Goal: Information Seeking & Learning: Learn about a topic

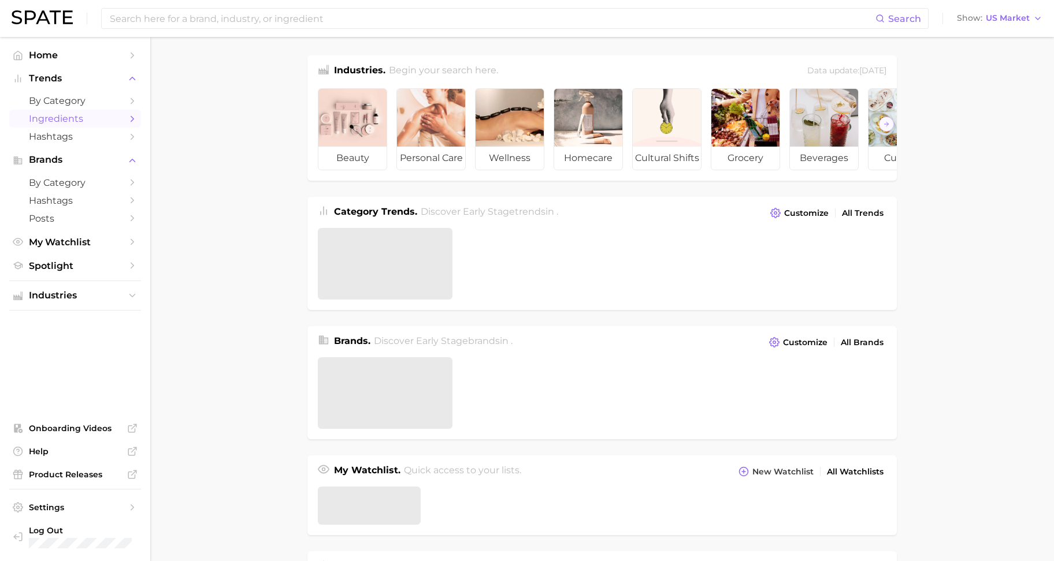
click at [65, 121] on span "Ingredients" at bounding box center [75, 118] width 92 height 11
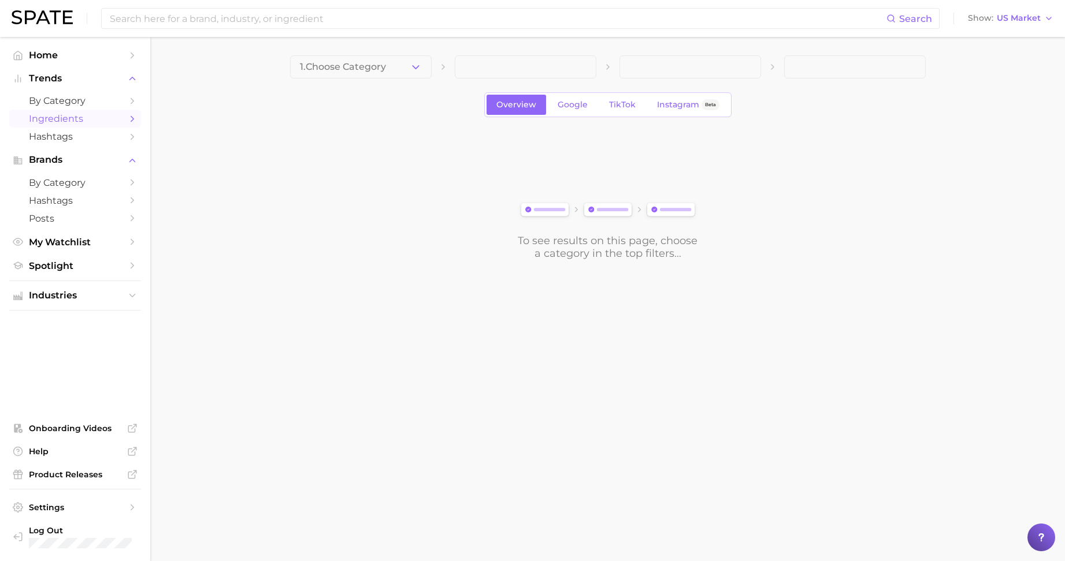
click at [72, 121] on span "Ingredients" at bounding box center [75, 118] width 92 height 11
click at [358, 64] on span "1. Choose Category" at bounding box center [343, 67] width 86 height 10
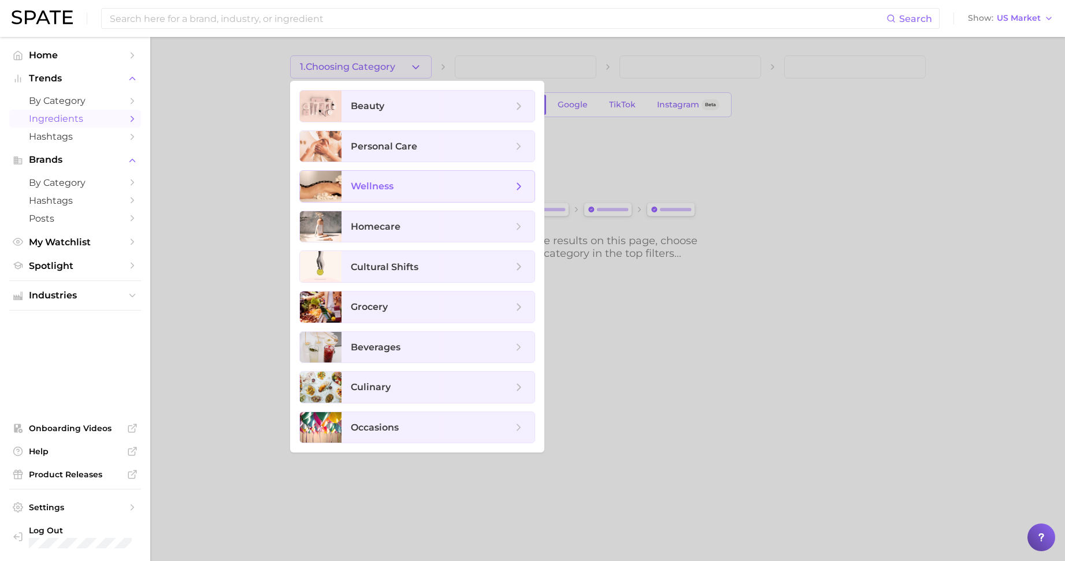
click at [377, 183] on span "wellness" at bounding box center [372, 186] width 43 height 11
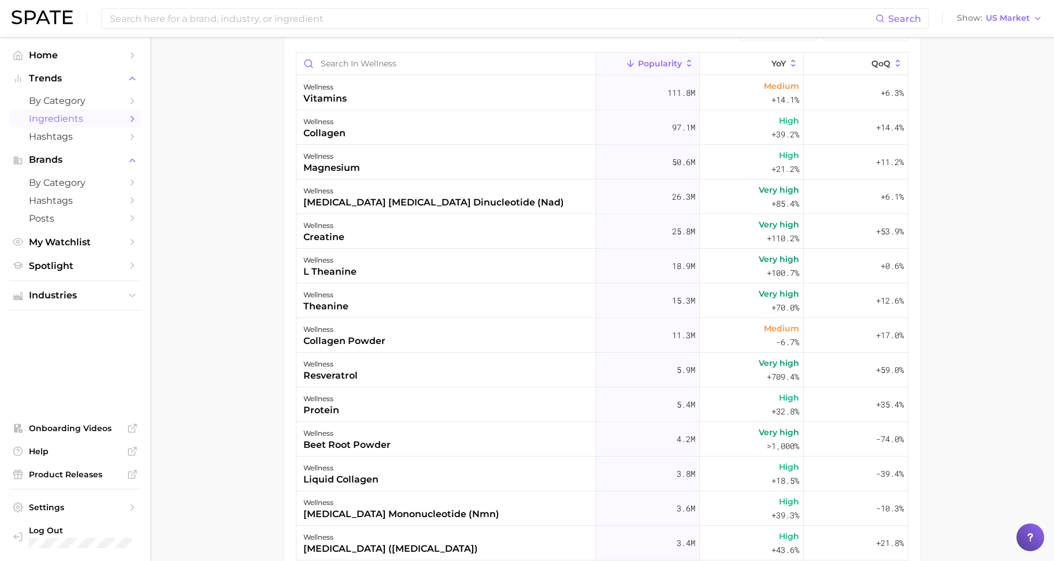
scroll to position [144, 0]
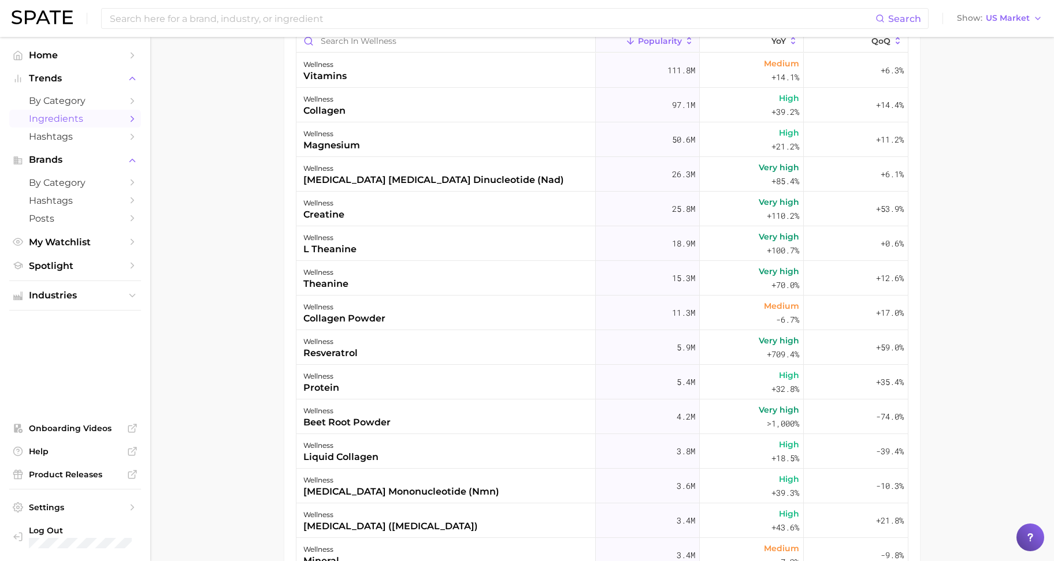
click at [267, 513] on main "1. wellness 2. Choose Category Overview Google TikTok Instagram Beta Export Dat…" at bounding box center [601, 277] width 903 height 768
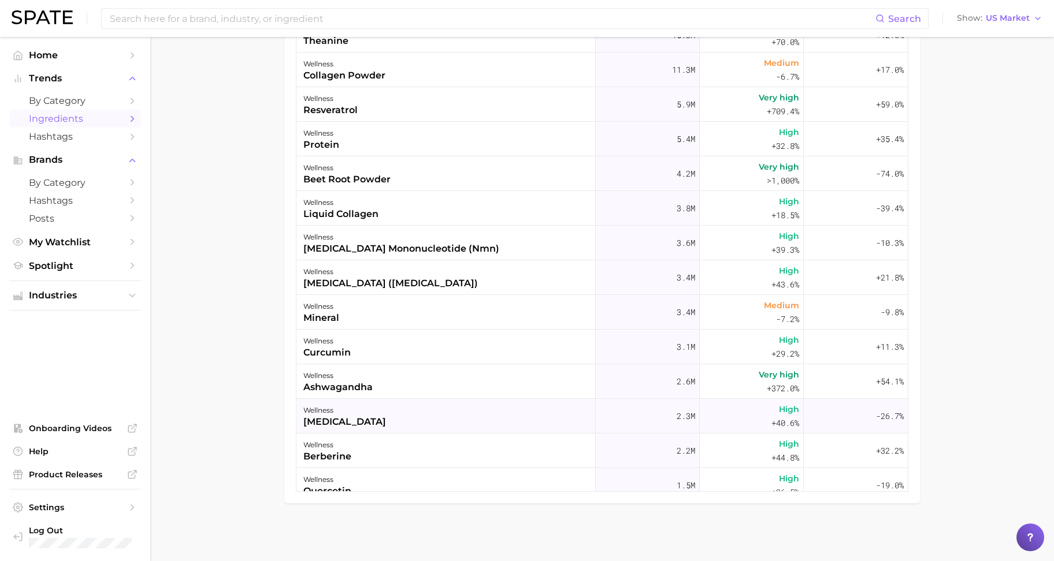
scroll to position [217, 0]
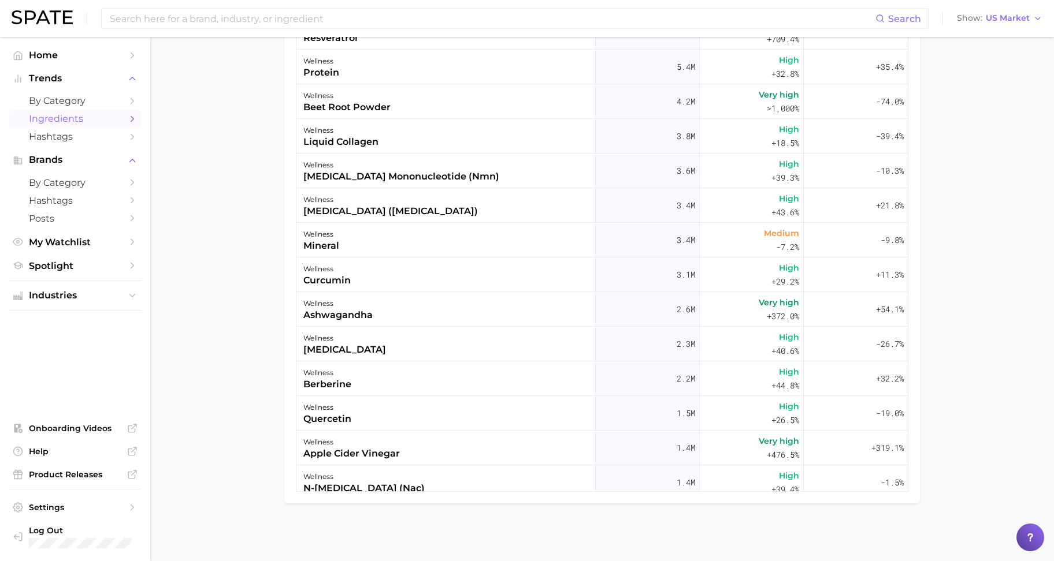
click at [281, 389] on main "1. wellness 2. Choose Category Overview Google TikTok Instagram Beta Export Dat…" at bounding box center [601, 178] width 903 height 768
click at [219, 497] on main "1. wellness 2. Choose Category Overview Google TikTok Instagram Beta Export Dat…" at bounding box center [601, 178] width 903 height 768
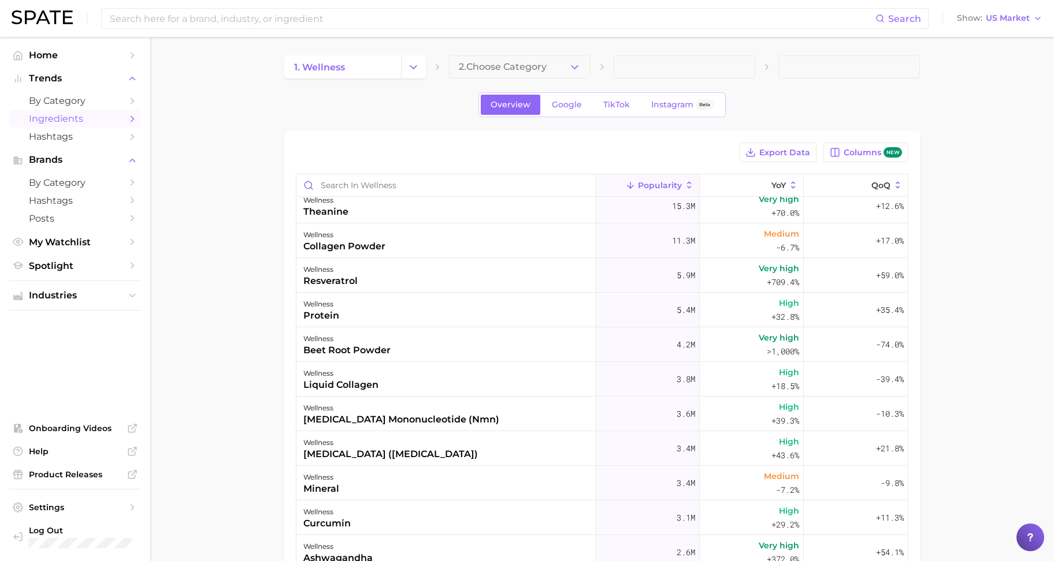
scroll to position [0, 0]
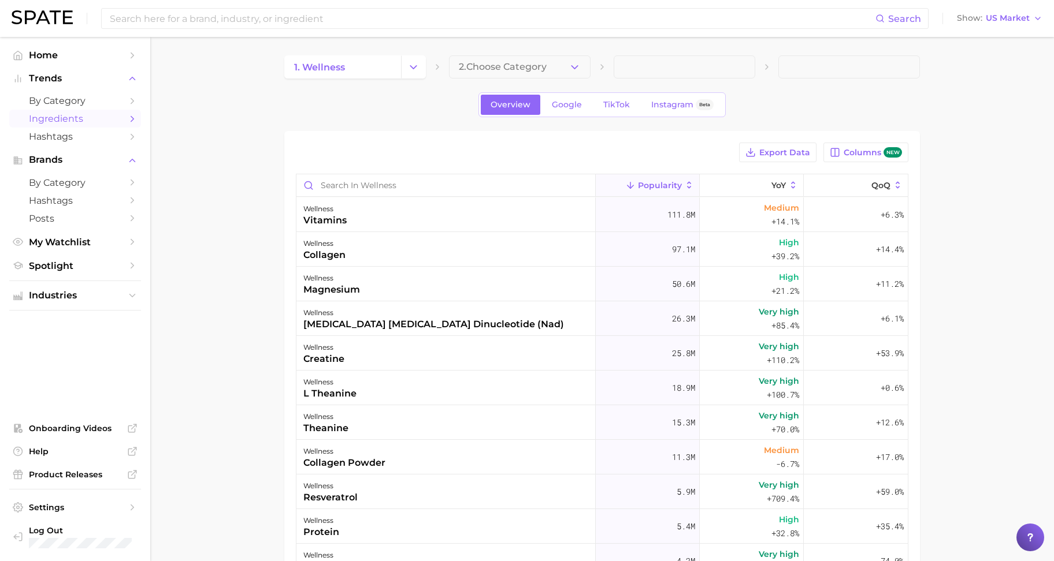
click at [534, 137] on div "Export Data Columns new Popularity YoY QoQ wellness vitamins 111.8m Medium +14.…" at bounding box center [601, 439] width 635 height 616
click at [610, 104] on span "TikTok" at bounding box center [616, 105] width 27 height 10
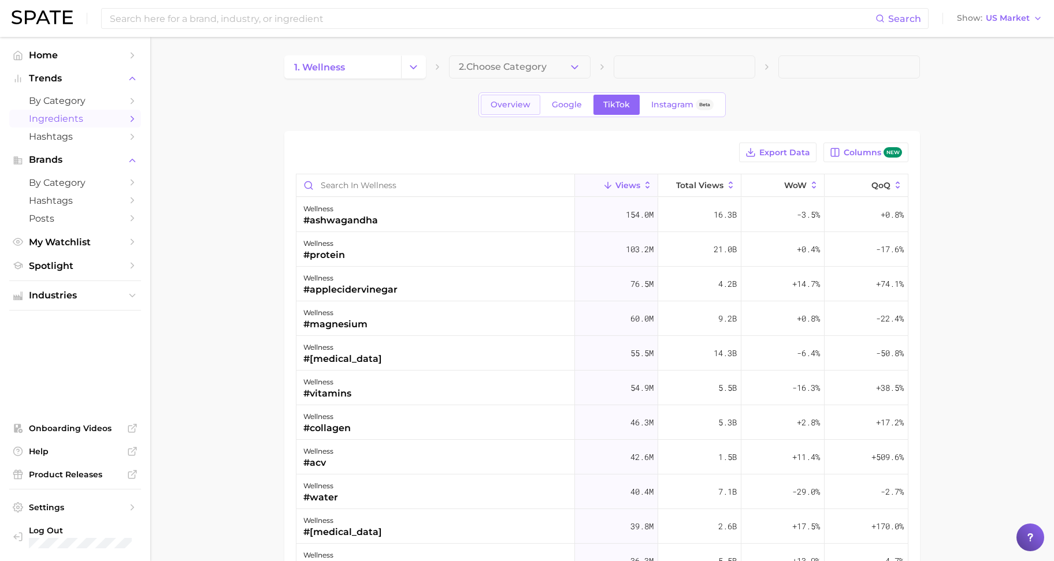
click at [495, 98] on link "Overview" at bounding box center [510, 105] width 59 height 20
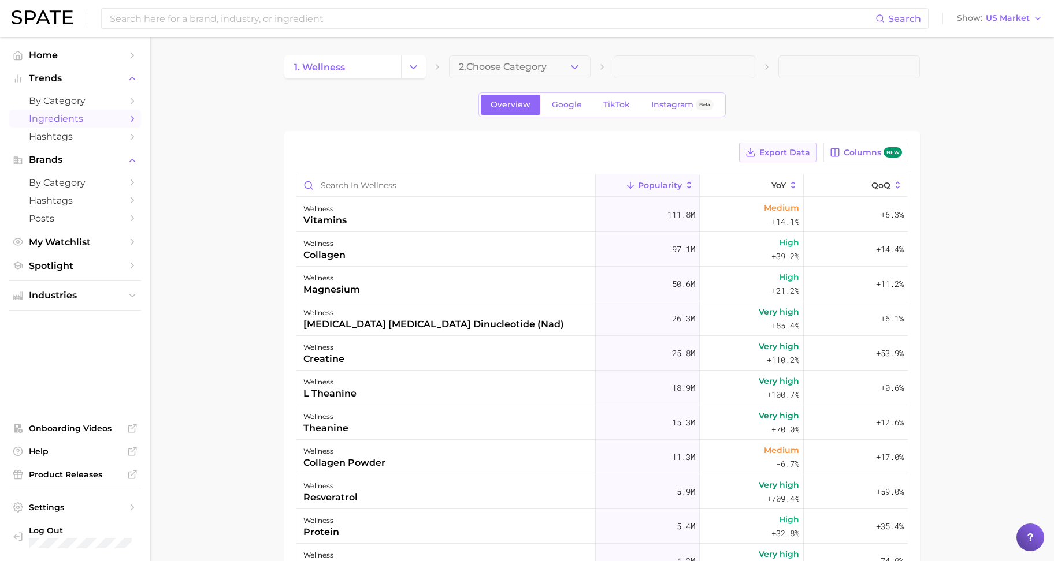
click at [763, 159] on button "Export Data" at bounding box center [777, 153] width 77 height 20
click at [851, 151] on span "Columns new" at bounding box center [872, 152] width 58 height 11
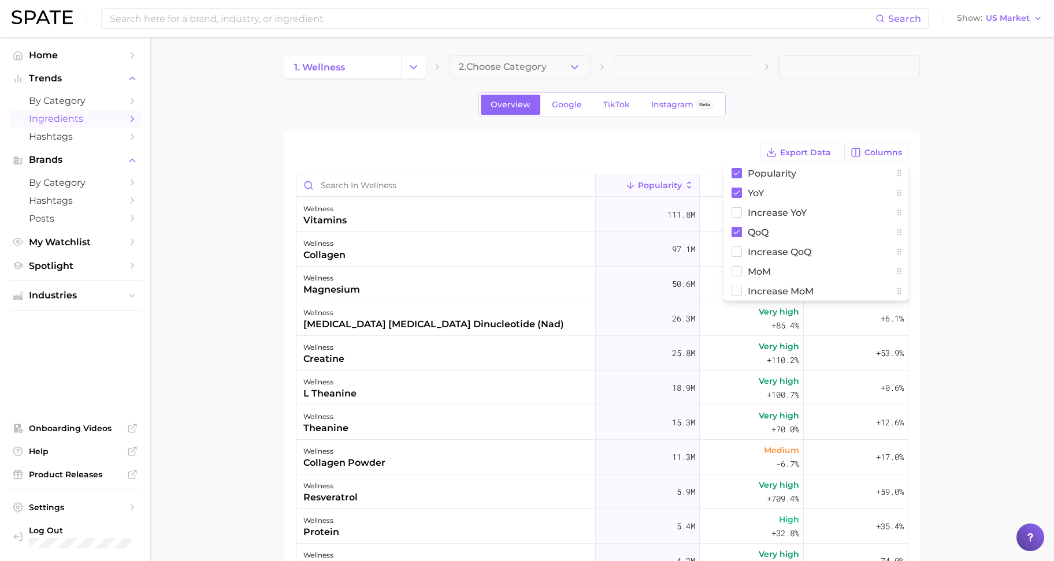
click at [969, 200] on main "1. wellness 2. Choose Category Overview Google TikTok Instagram Beta Export Dat…" at bounding box center [601, 421] width 903 height 768
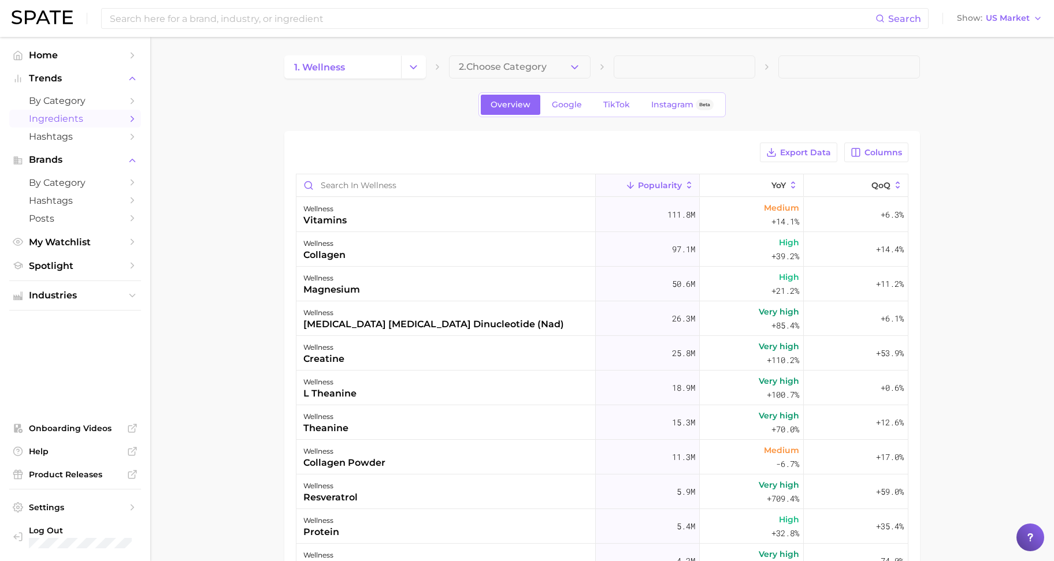
click at [207, 350] on main "1. wellness 2. Choose Category Overview Google TikTok Instagram Beta Export Dat…" at bounding box center [601, 421] width 903 height 768
click at [49, 99] on span "by Category" at bounding box center [75, 100] width 92 height 11
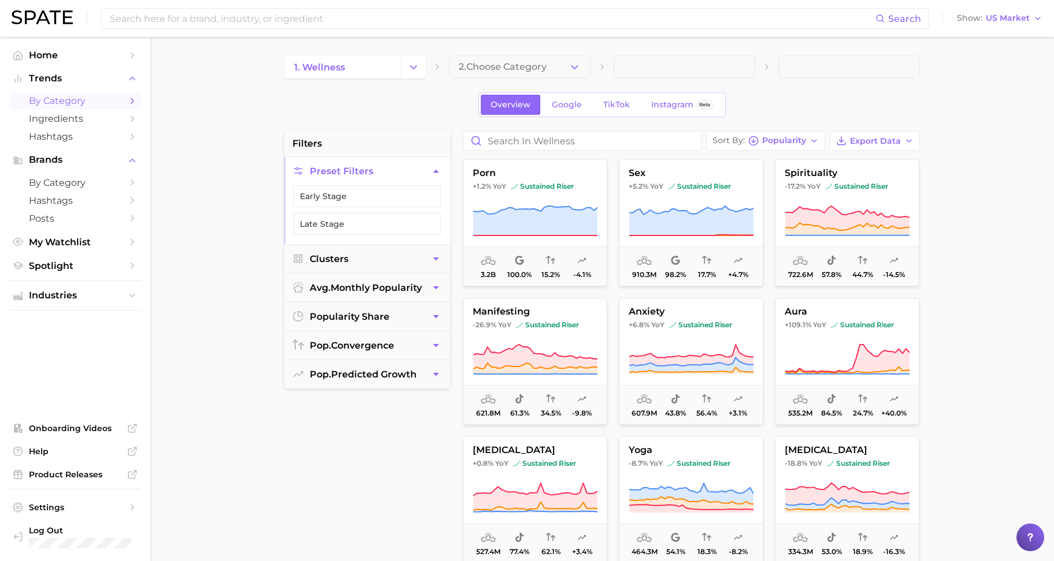
click at [393, 482] on div "filters Preset Filters Early Stage Late Stage Clusters avg. monthly popularity …" at bounding box center [367, 424] width 166 height 586
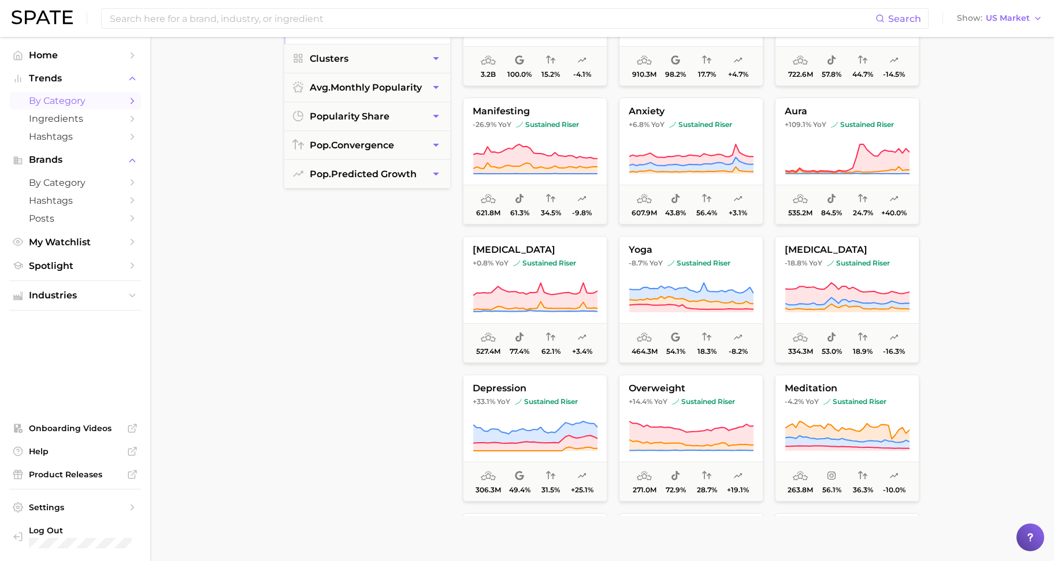
scroll to position [217, 0]
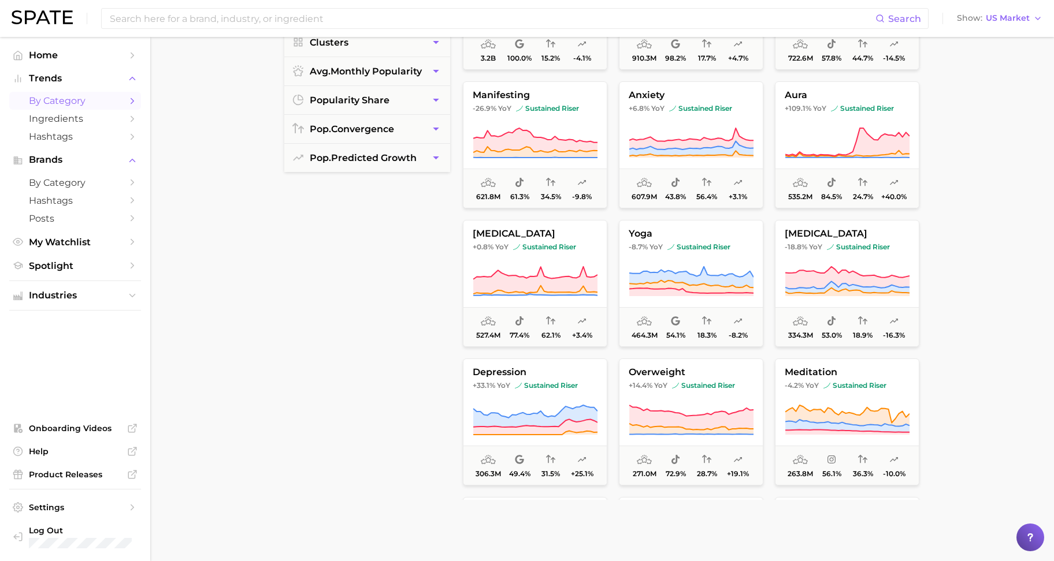
click at [394, 244] on div "filters Preset Filters Early Stage Late Stage Clusters avg. monthly popularity …" at bounding box center [367, 208] width 166 height 586
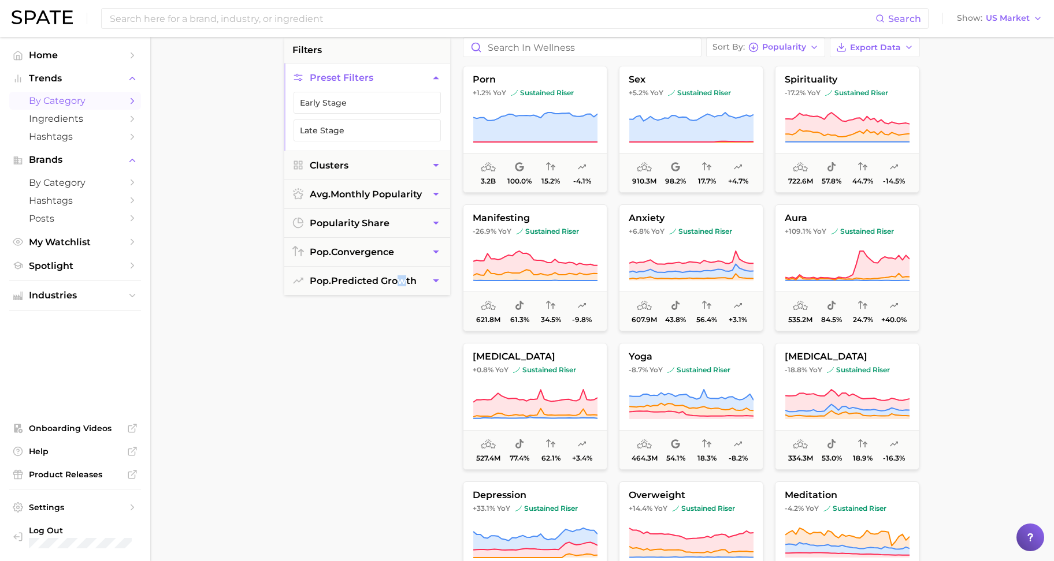
scroll to position [0, 0]
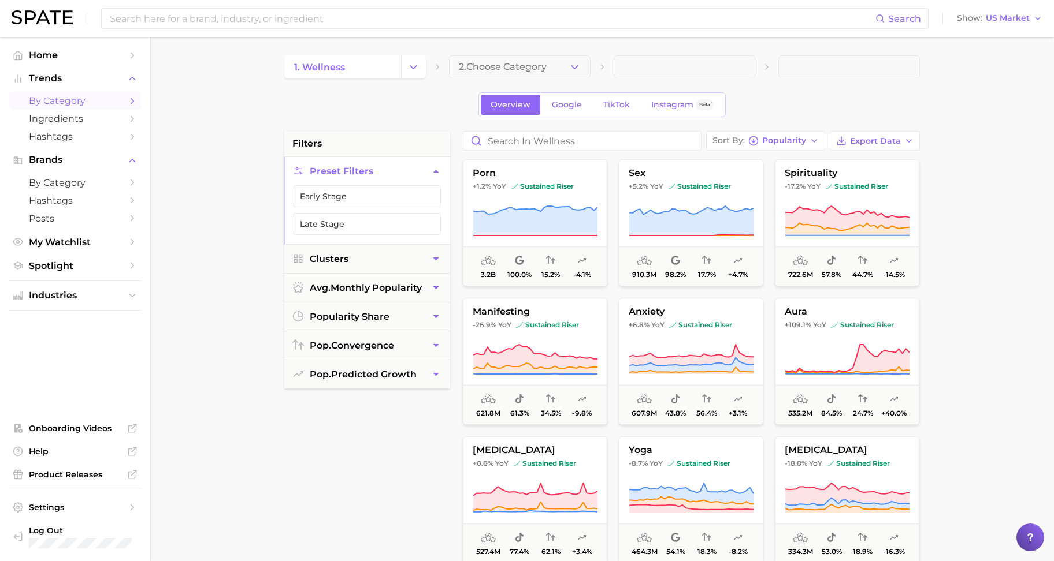
click at [955, 41] on main "1. wellness 2. Choose Category Overview Google TikTok Instagram Beta filters Pr…" at bounding box center [601, 475] width 903 height 876
click at [278, 485] on main "1. wellness 2. Choose Category Overview Google TikTok Instagram Beta filters Pr…" at bounding box center [601, 475] width 903 height 876
click at [73, 478] on span "Product Releases" at bounding box center [75, 475] width 92 height 10
click at [80, 239] on span "My Watchlist" at bounding box center [75, 242] width 92 height 11
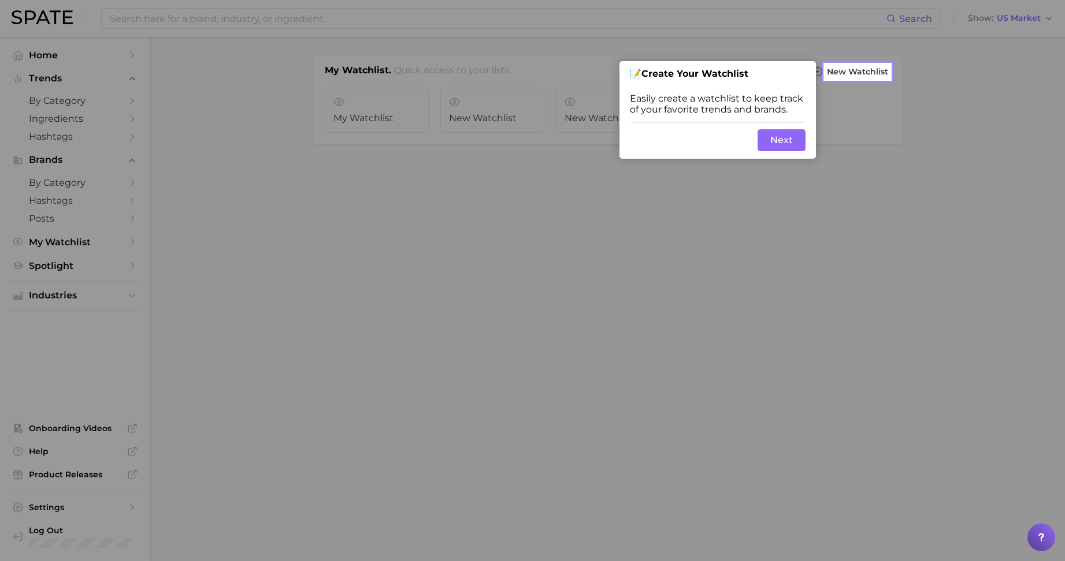
click at [765, 144] on button "Next" at bounding box center [781, 140] width 48 height 22
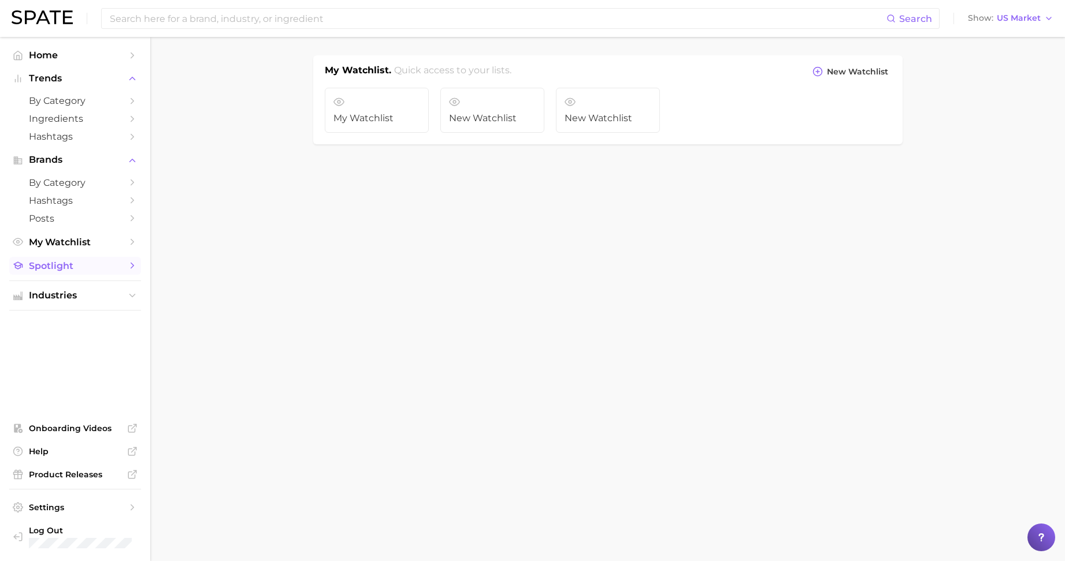
click at [53, 269] on span "Spotlight" at bounding box center [75, 265] width 92 height 11
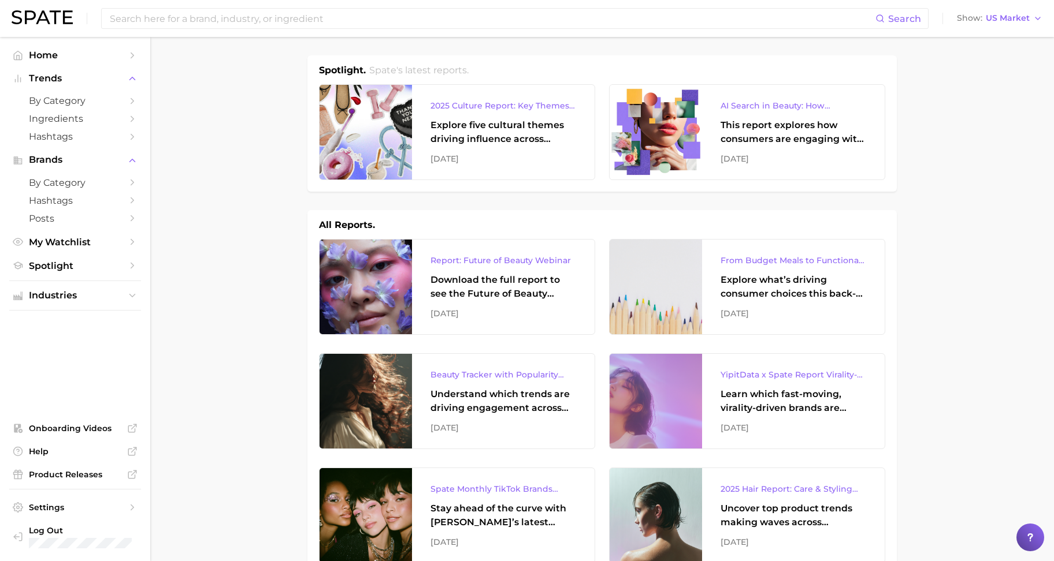
click at [125, 304] on ul "Industries" at bounding box center [75, 296] width 132 height 30
click at [69, 298] on span "Industries" at bounding box center [75, 296] width 92 height 10
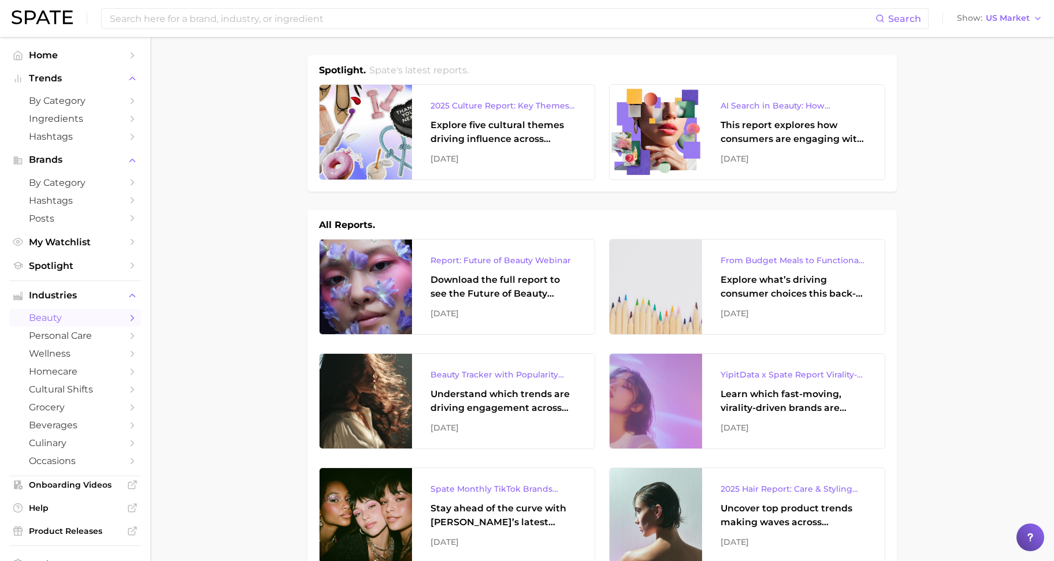
click at [50, 321] on span "beauty" at bounding box center [75, 317] width 92 height 11
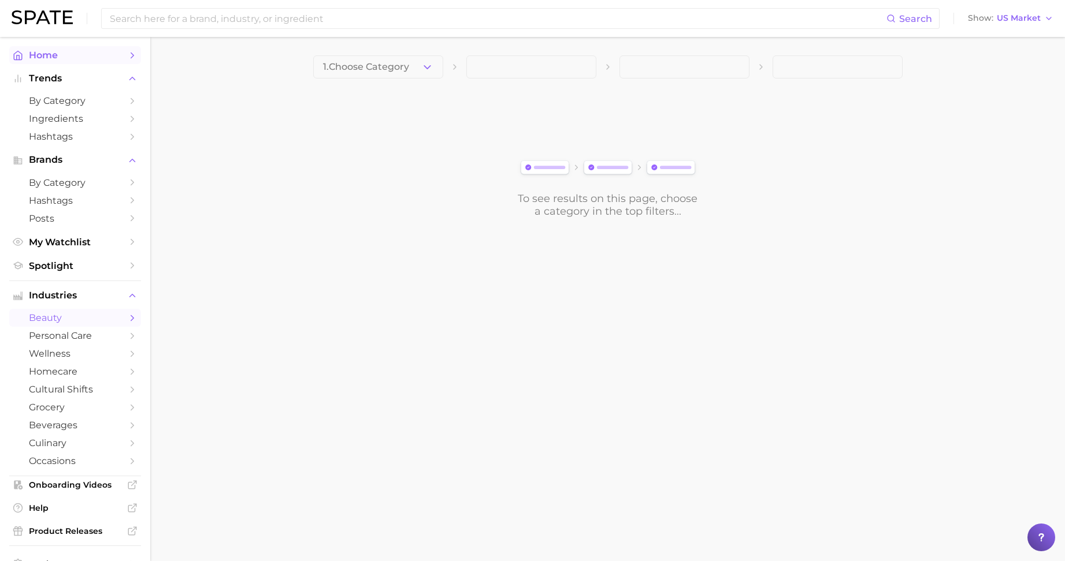
click at [46, 54] on span "Home" at bounding box center [75, 55] width 92 height 11
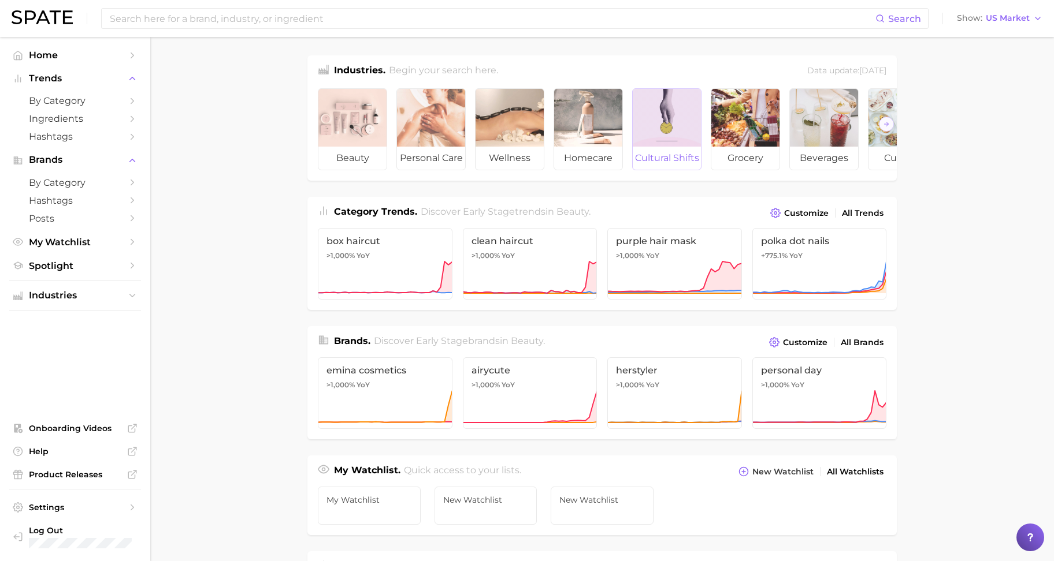
click at [654, 135] on div at bounding box center [666, 118] width 68 height 58
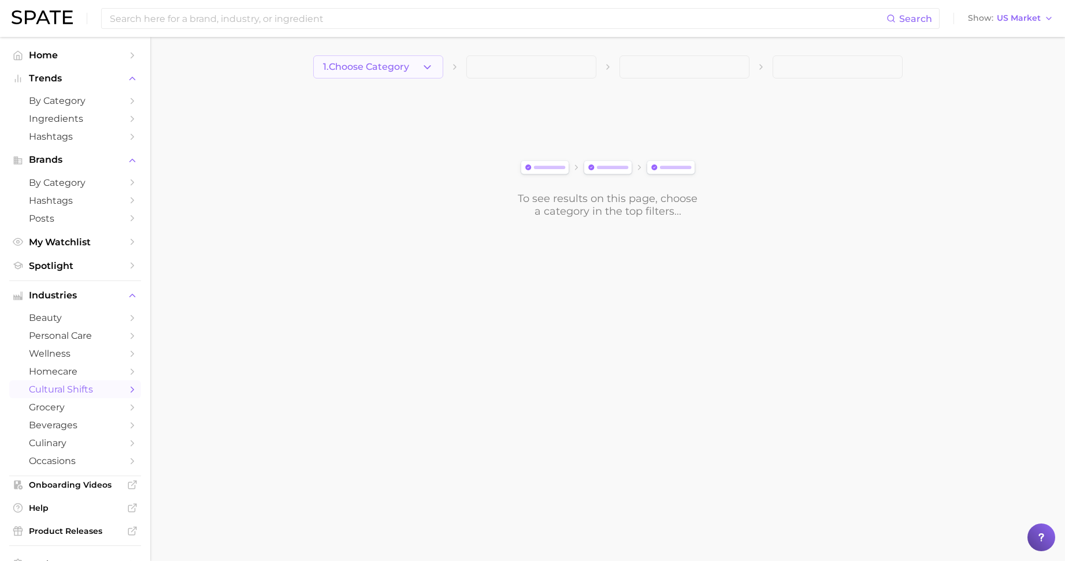
click at [404, 65] on span "1. Choose Category" at bounding box center [366, 67] width 86 height 10
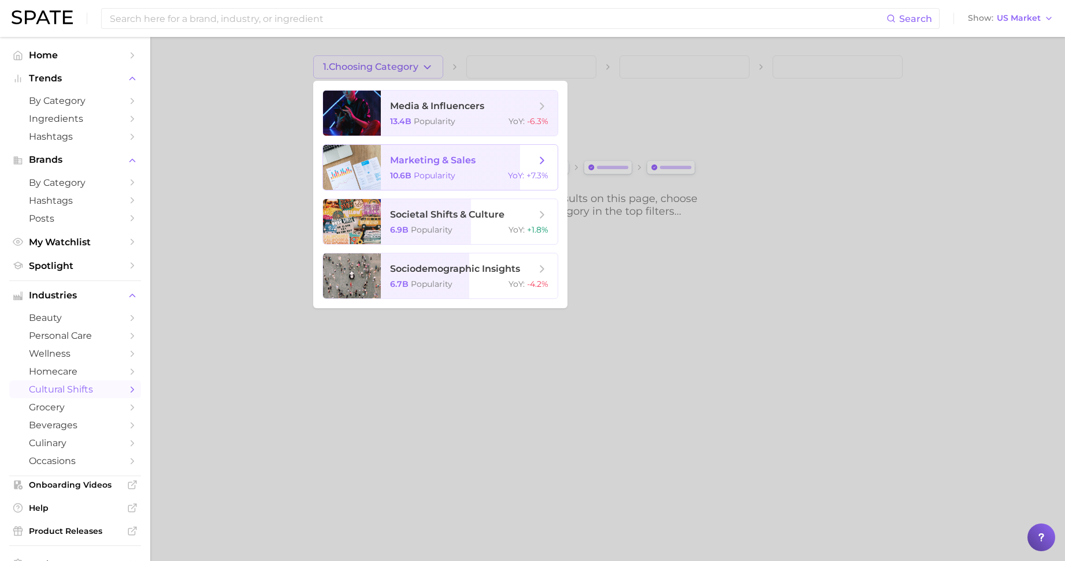
click at [422, 162] on span "marketing & sales" at bounding box center [432, 160] width 85 height 11
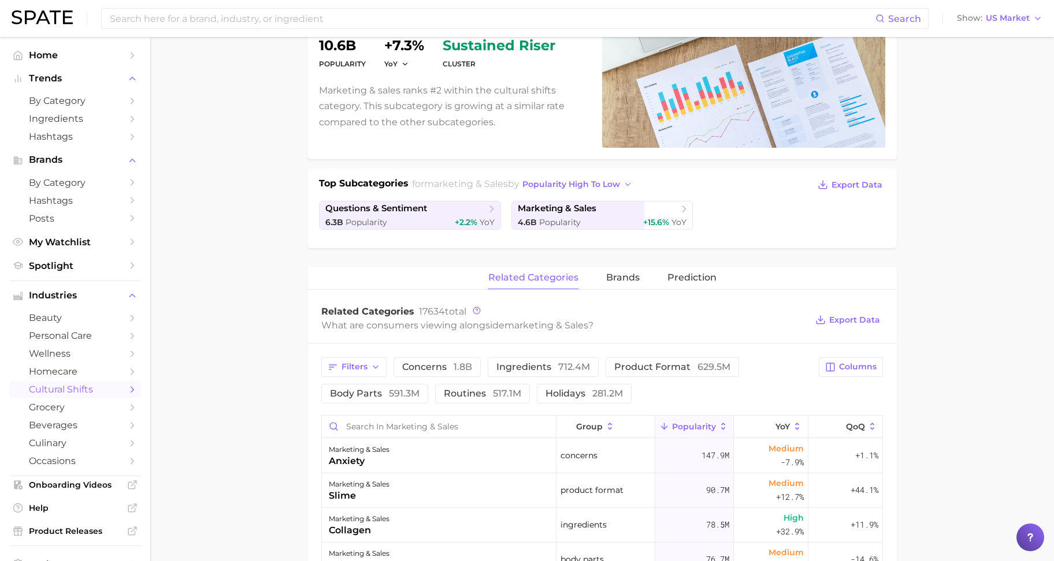
scroll to position [144, 0]
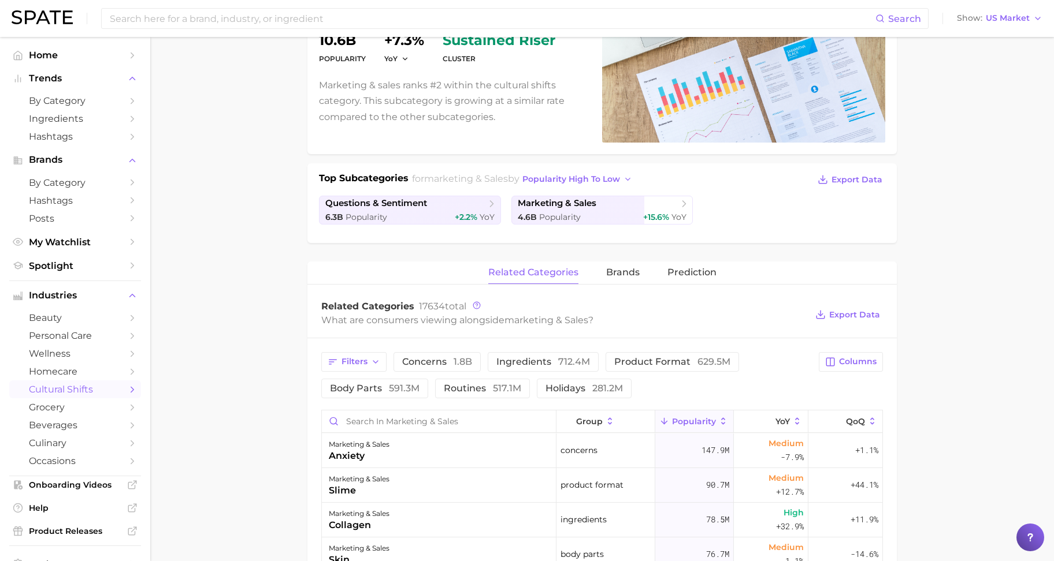
click at [268, 414] on main "1. marketing & sales 2. Subcategory Overview Google TikTok Instagram Beta marke…" at bounding box center [601, 468] width 903 height 1151
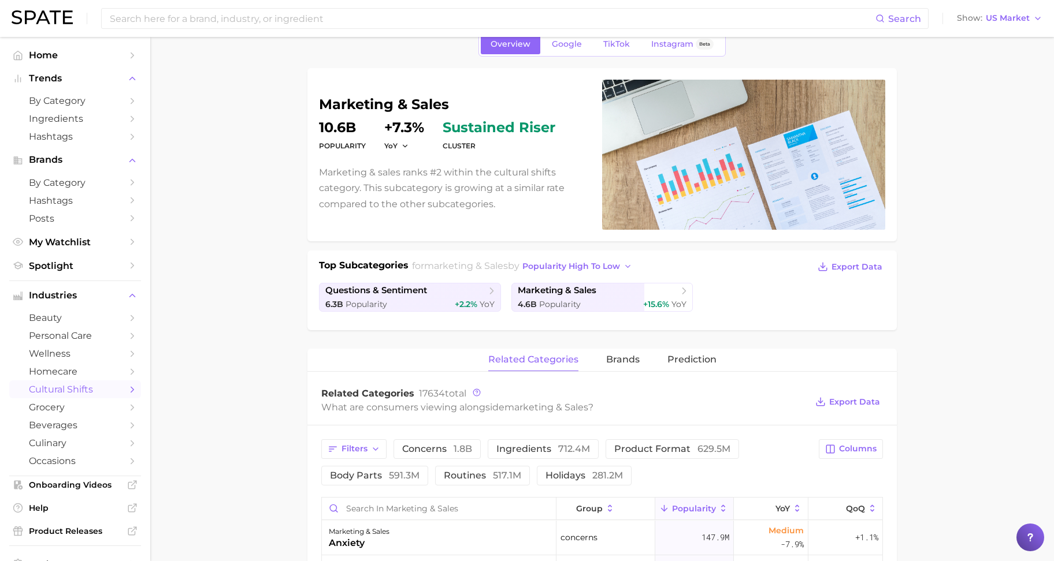
scroll to position [0, 0]
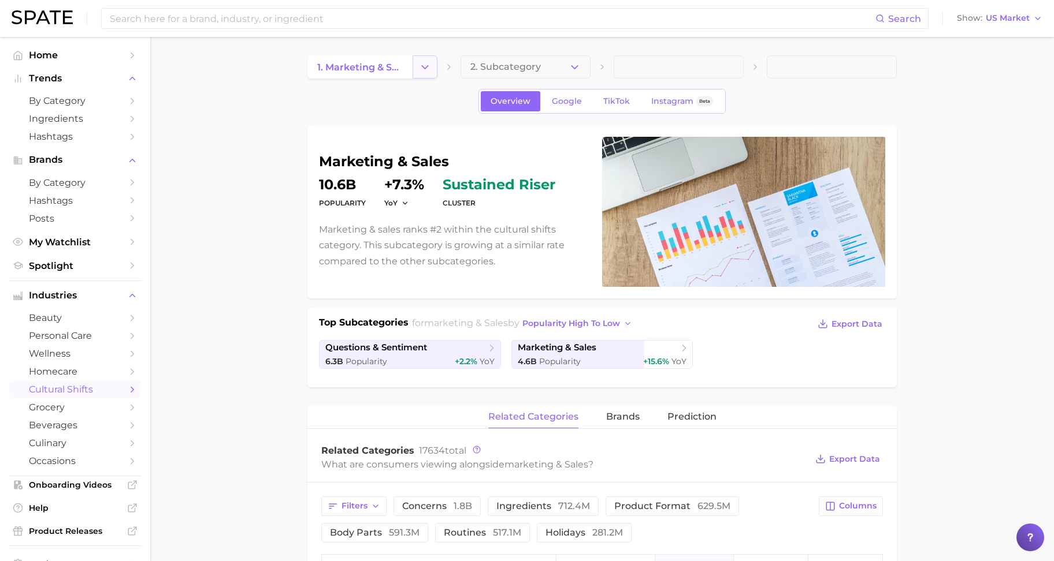
click at [434, 77] on button "Change Category" at bounding box center [424, 66] width 25 height 23
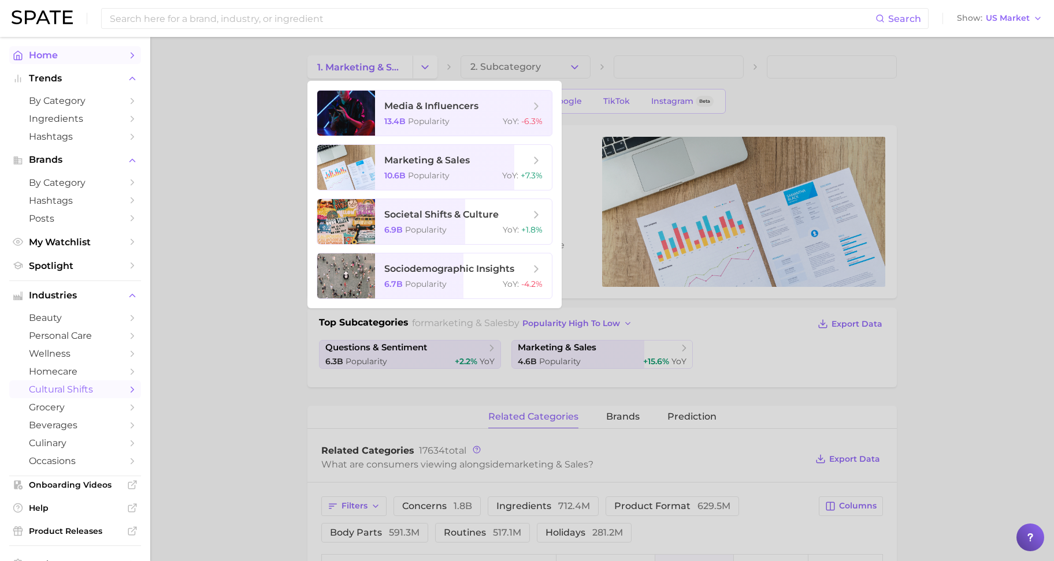
click at [34, 46] on link "Home" at bounding box center [75, 55] width 132 height 18
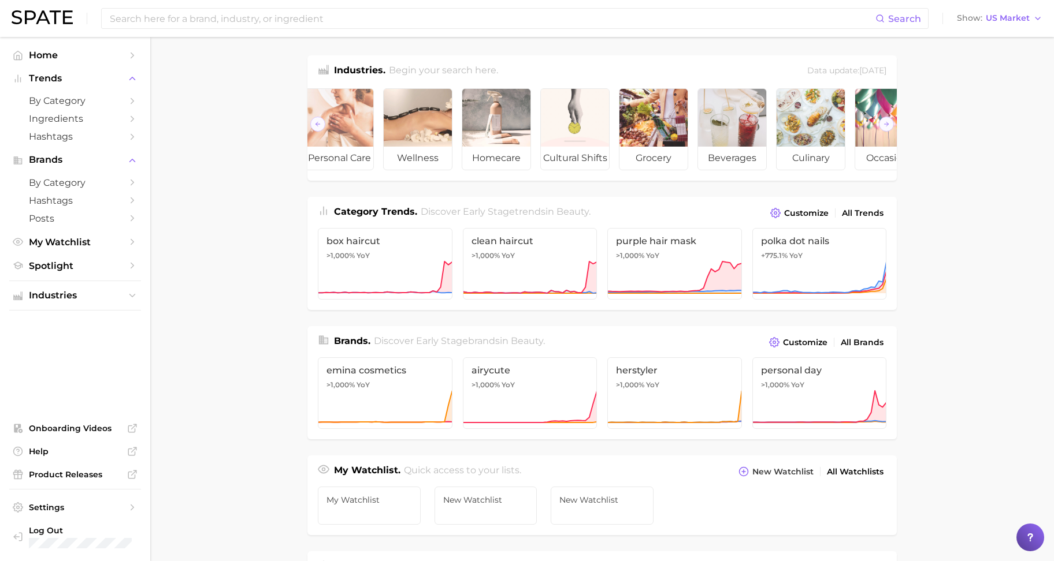
scroll to position [0, 129]
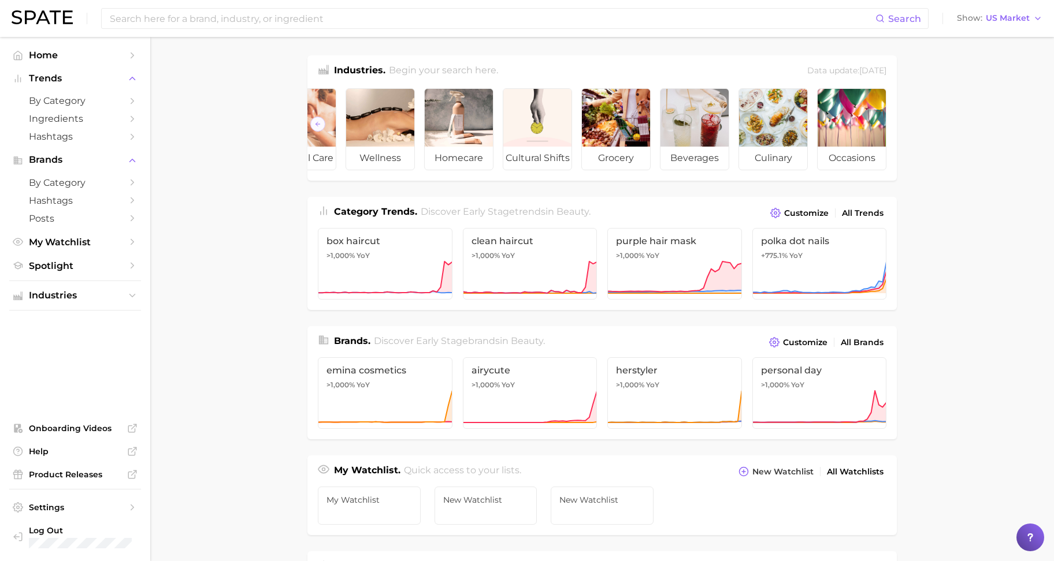
click at [811, 194] on div "Industries. Begin your search here. Data update: [DATE] beauty personal care we…" at bounding box center [601, 467] width 589 height 825
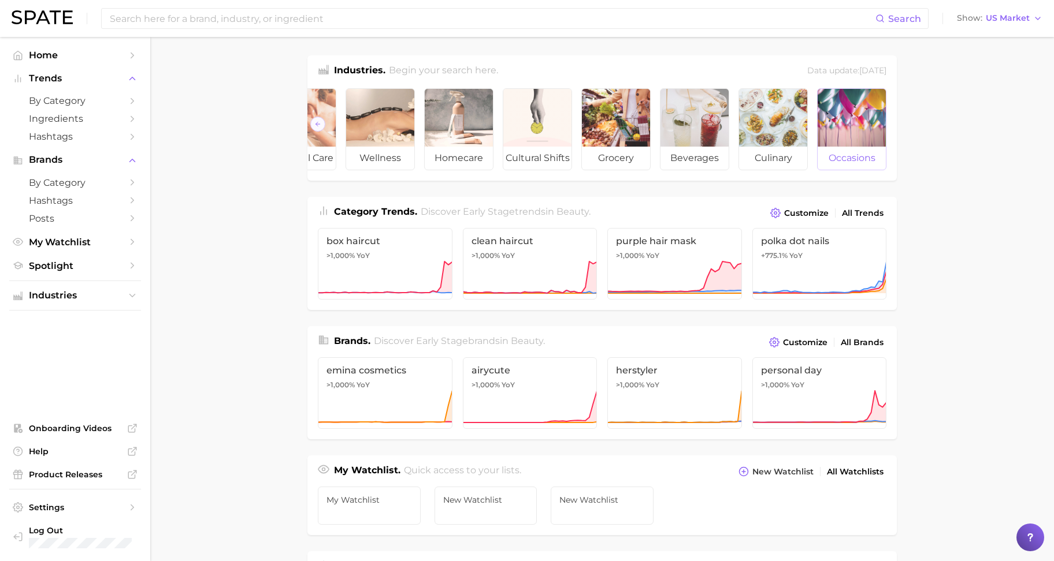
click at [853, 132] on div at bounding box center [851, 118] width 68 height 58
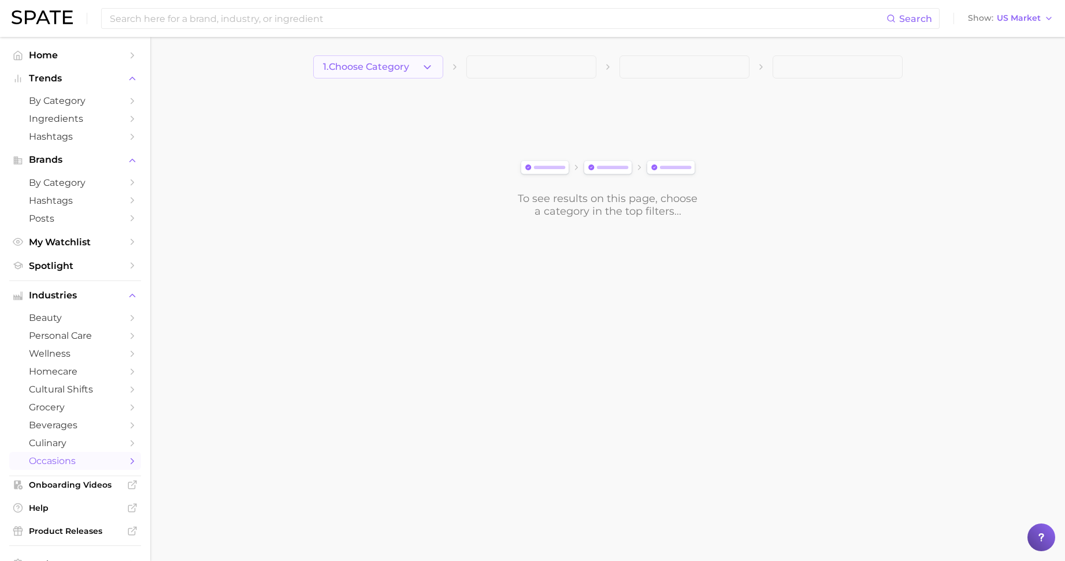
click at [435, 68] on button "1. Choose Category" at bounding box center [378, 66] width 130 height 23
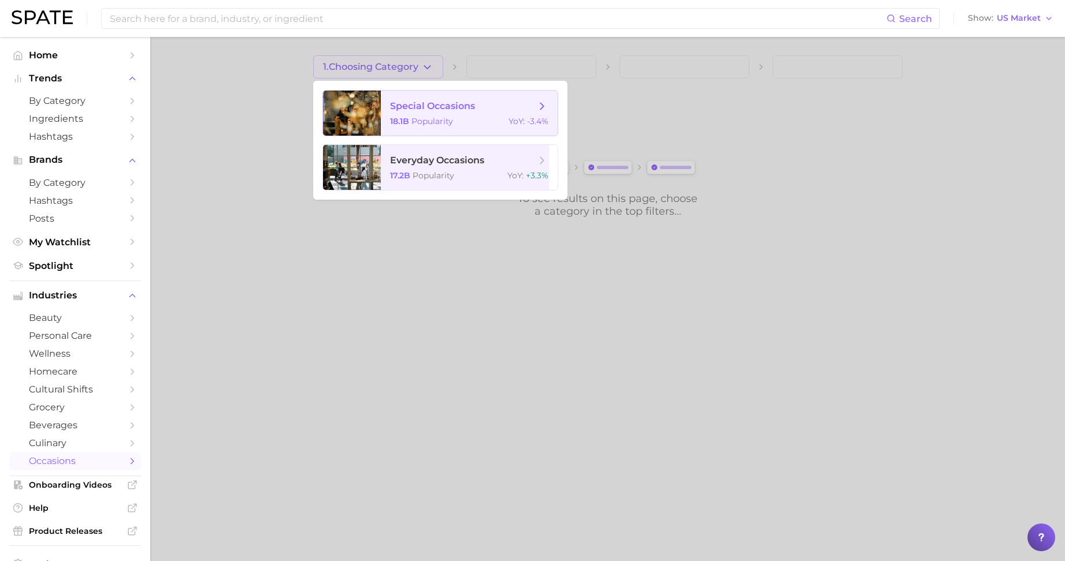
click at [445, 125] on span "Popularity" at bounding box center [432, 121] width 42 height 10
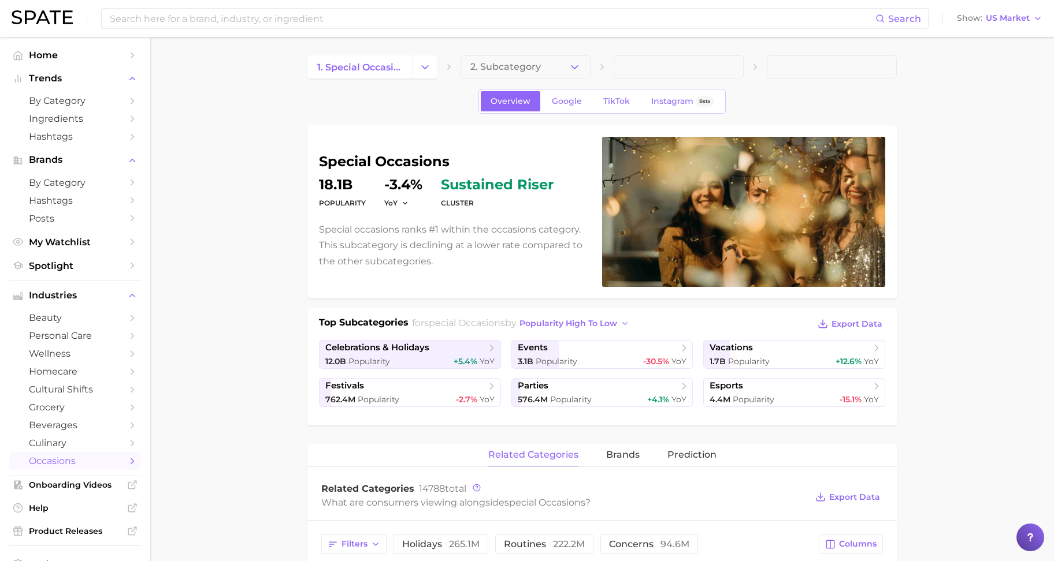
click at [368, 65] on span "1. special occasions" at bounding box center [359, 67] width 85 height 11
click at [512, 68] on span "2. Subcategory" at bounding box center [505, 67] width 70 height 10
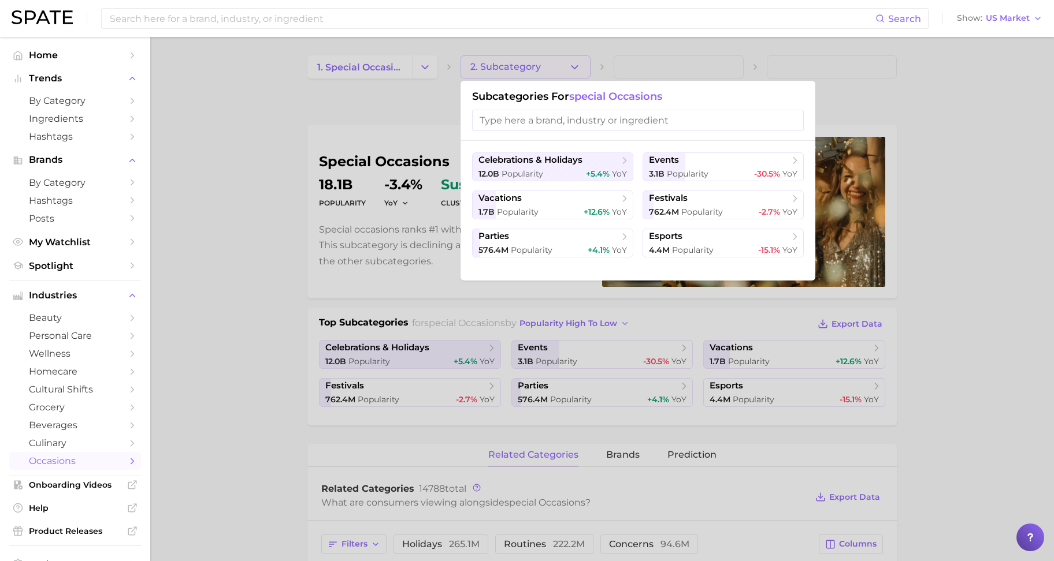
click at [416, 69] on div at bounding box center [527, 280] width 1054 height 561
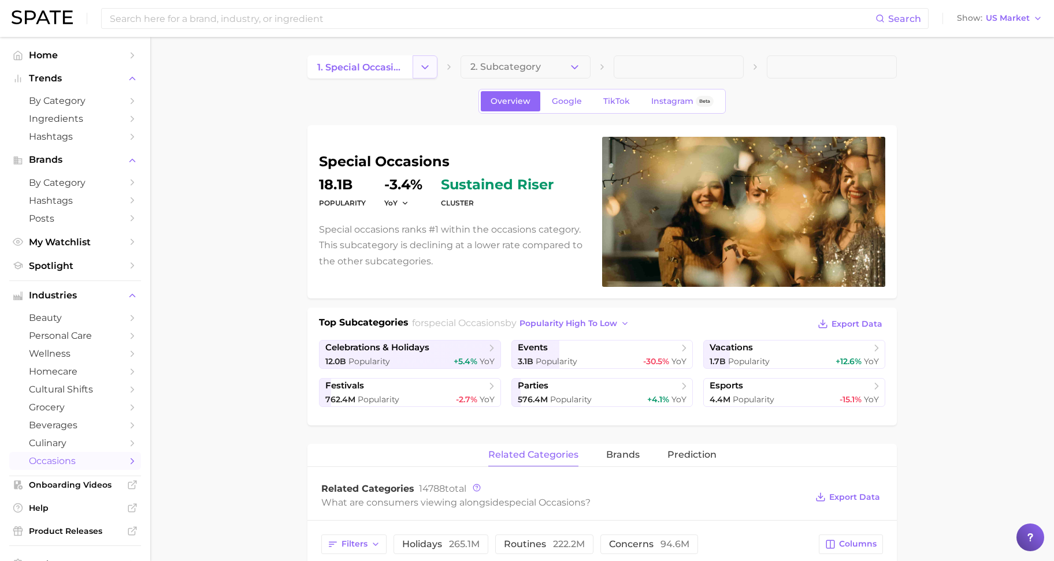
click at [423, 71] on icon "Change Category" at bounding box center [425, 67] width 12 height 12
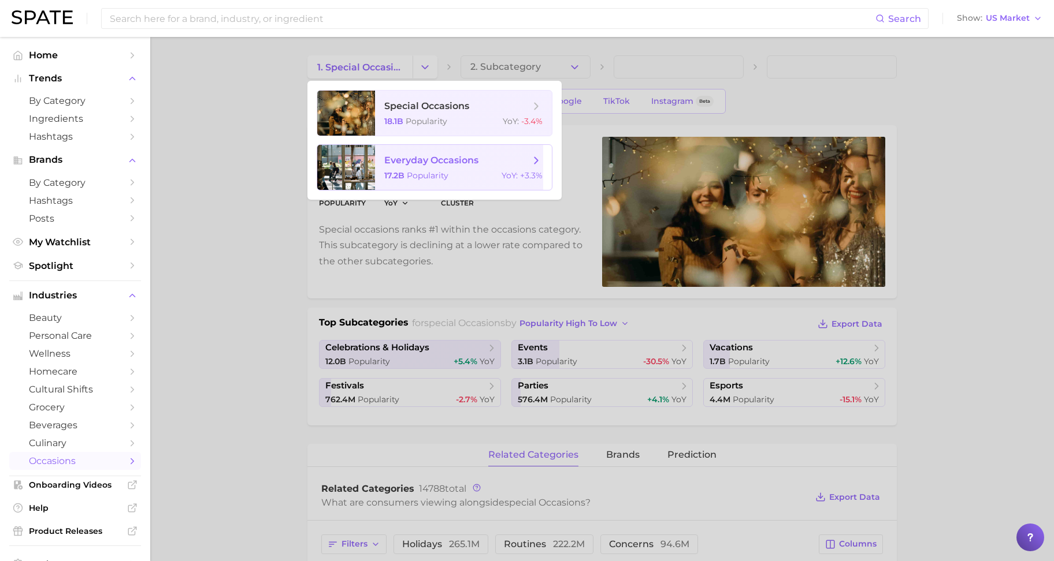
click at [423, 170] on span "Popularity" at bounding box center [428, 175] width 42 height 10
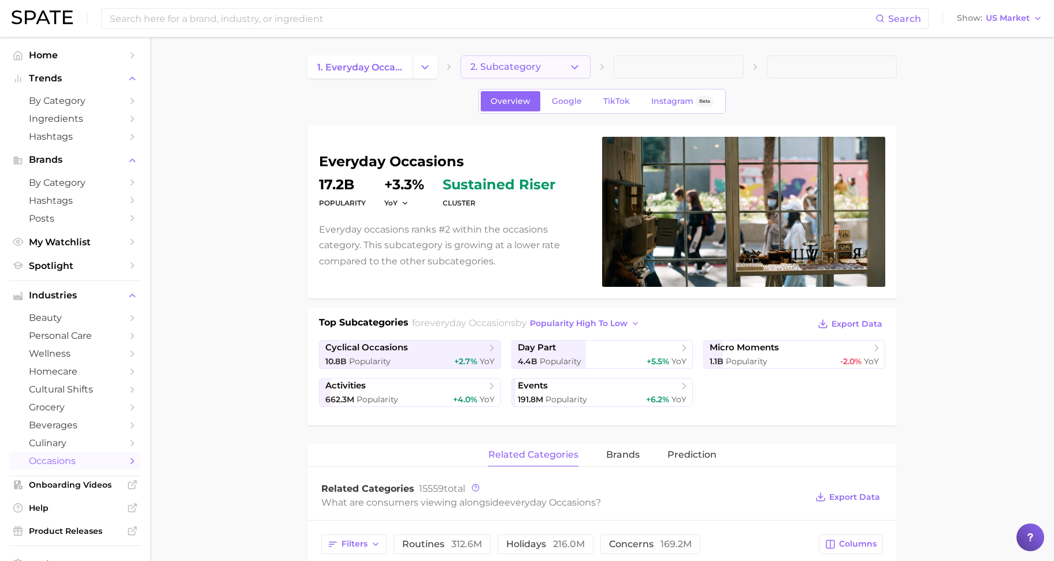
click at [550, 72] on button "2. Subcategory" at bounding box center [525, 66] width 130 height 23
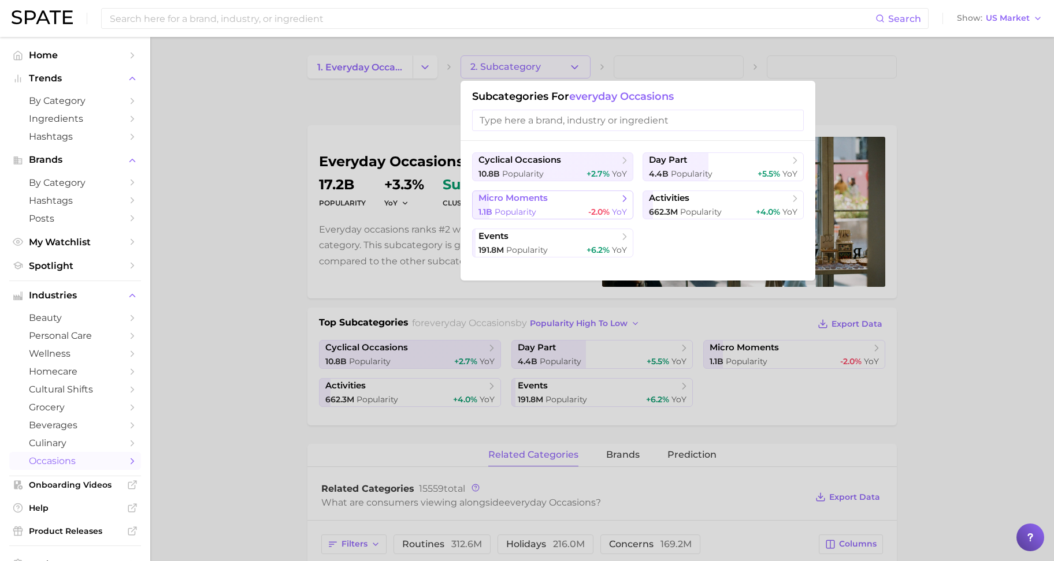
click at [550, 197] on span "micro moments" at bounding box center [548, 199] width 140 height 12
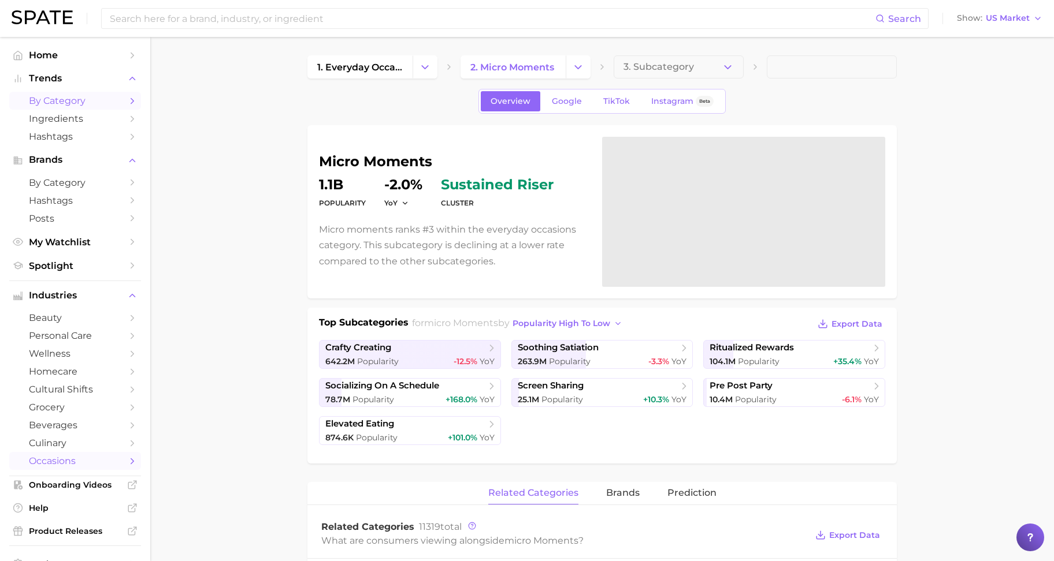
click at [59, 101] on span "by Category" at bounding box center [75, 100] width 92 height 11
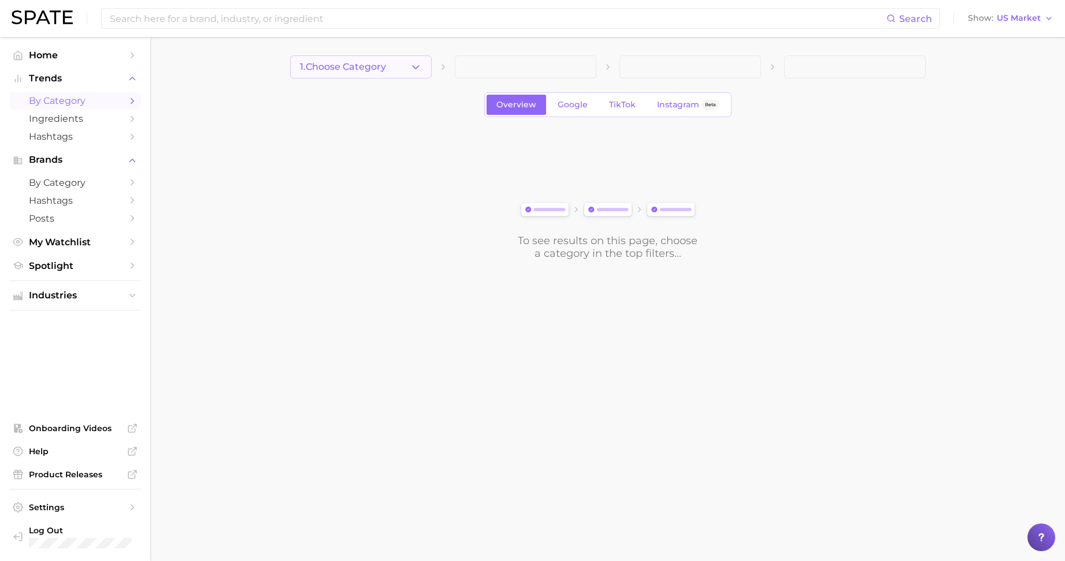
click at [359, 64] on span "1. Choose Category" at bounding box center [343, 67] width 86 height 10
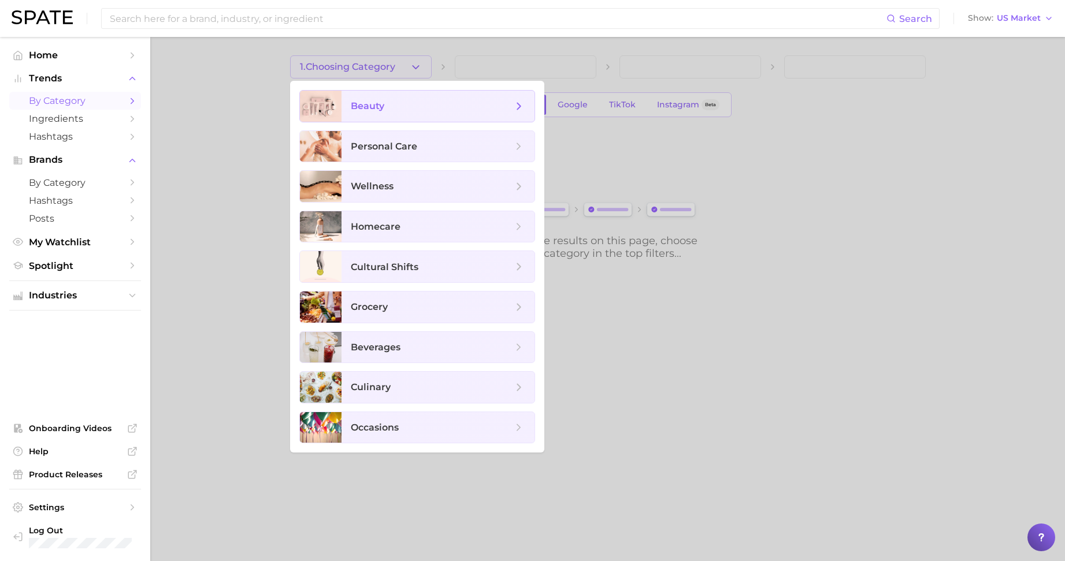
click at [359, 118] on span "beauty" at bounding box center [437, 106] width 193 height 31
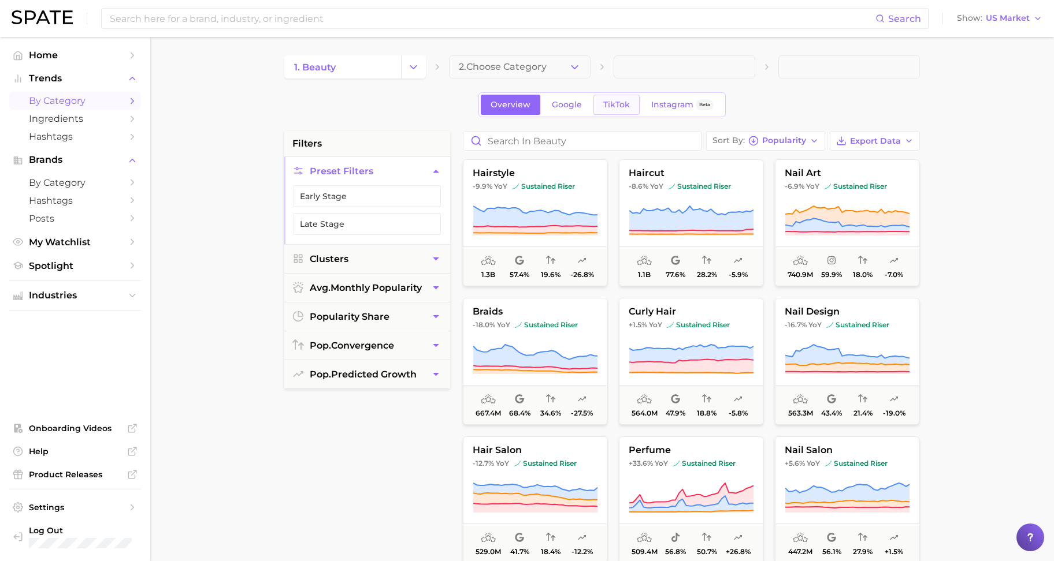
click at [621, 105] on span "TikTok" at bounding box center [616, 105] width 27 height 10
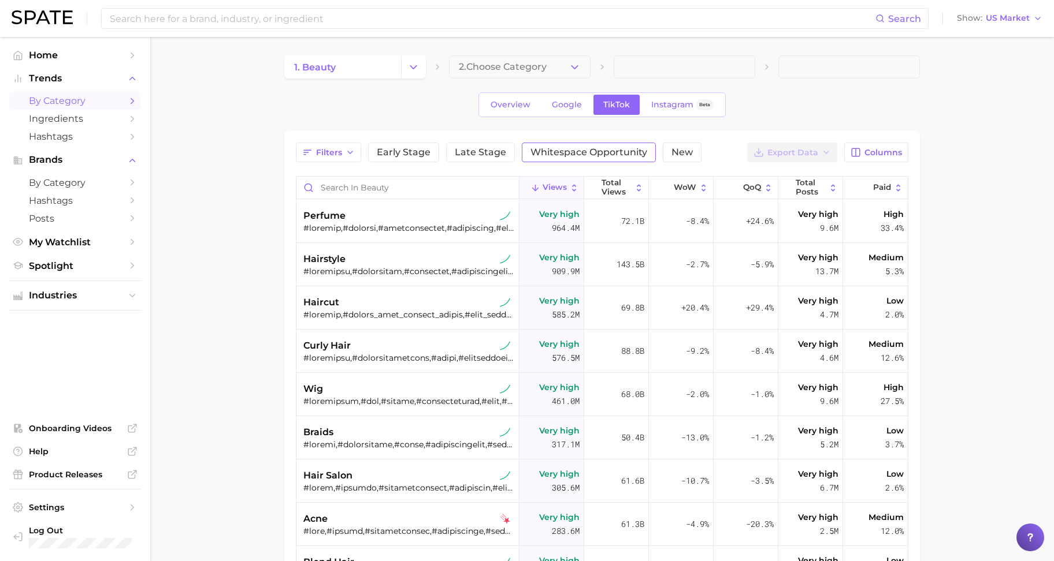
click at [553, 155] on span "Whitespace Opportunity" at bounding box center [588, 152] width 117 height 9
click at [569, 80] on div "1. beauty 2. Choose Category Overview Google TikTok Instagram Beta Filters 4 Ea…" at bounding box center [601, 402] width 635 height 694
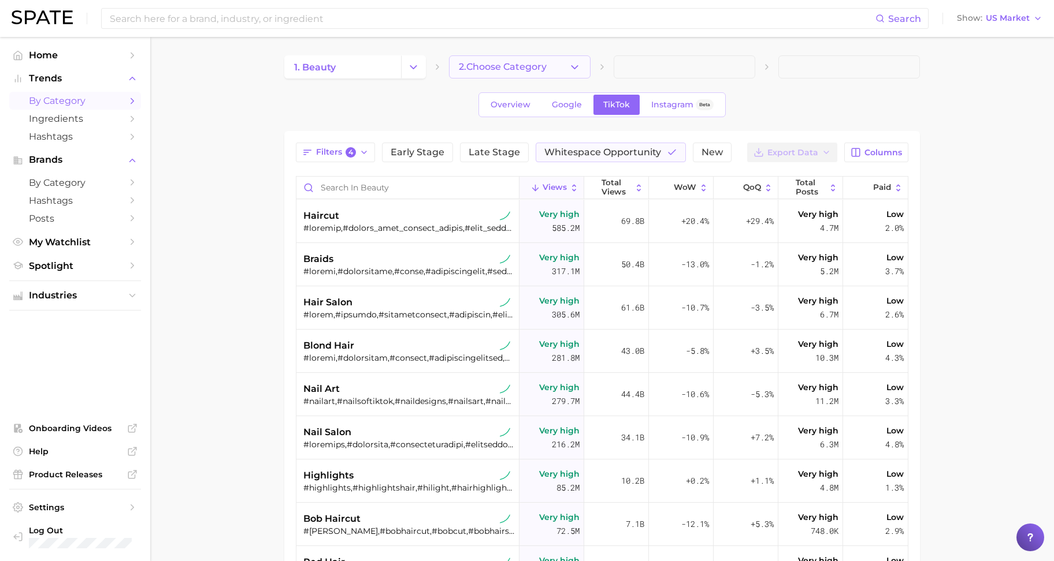
click at [561, 71] on button "2. Choose Category" at bounding box center [520, 66] width 142 height 23
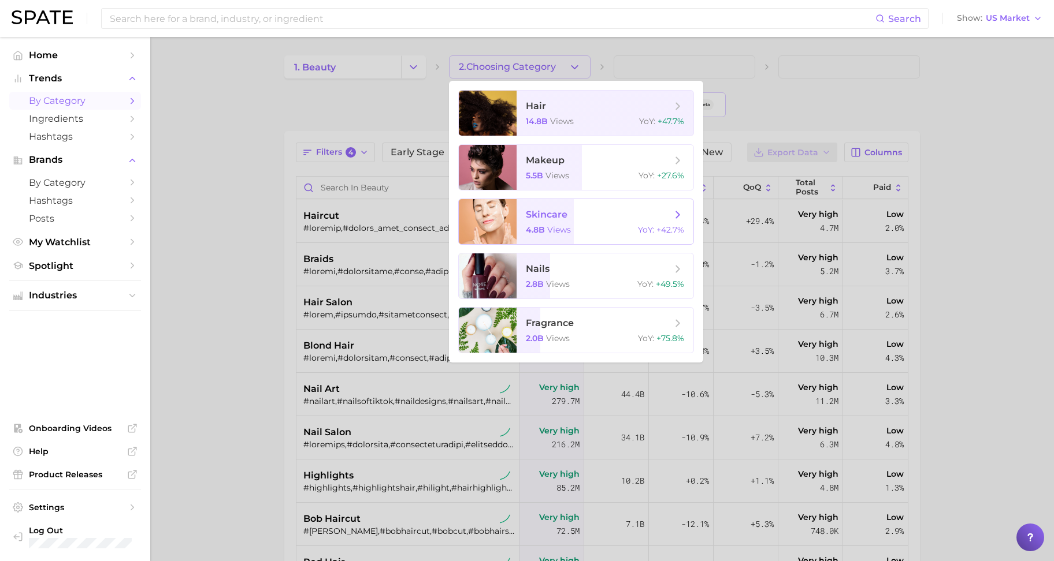
click at [569, 226] on span "views" at bounding box center [559, 230] width 24 height 10
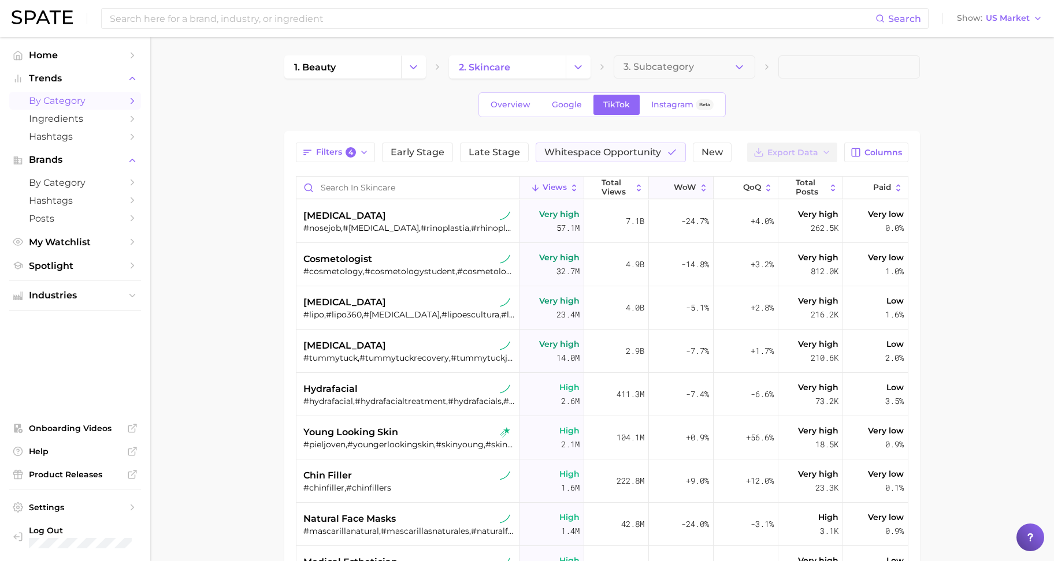
click at [701, 190] on icon at bounding box center [703, 187] width 4 height 7
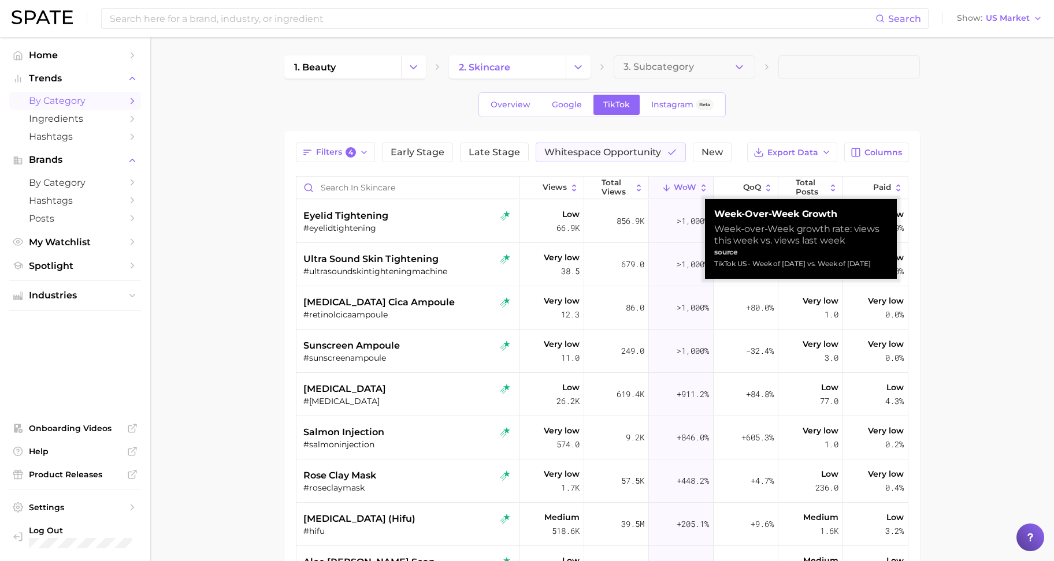
click at [698, 184] on icon at bounding box center [703, 188] width 10 height 10
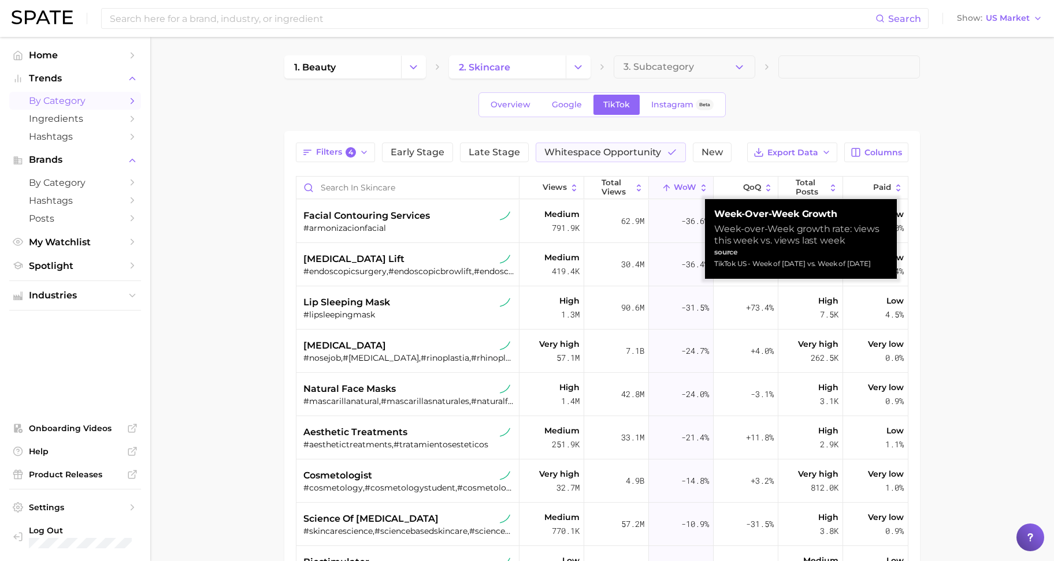
click at [992, 229] on main "1. beauty 2. skincare 3. Subcategory Overview Google TikTok Instagram Beta Filt…" at bounding box center [601, 422] width 903 height 770
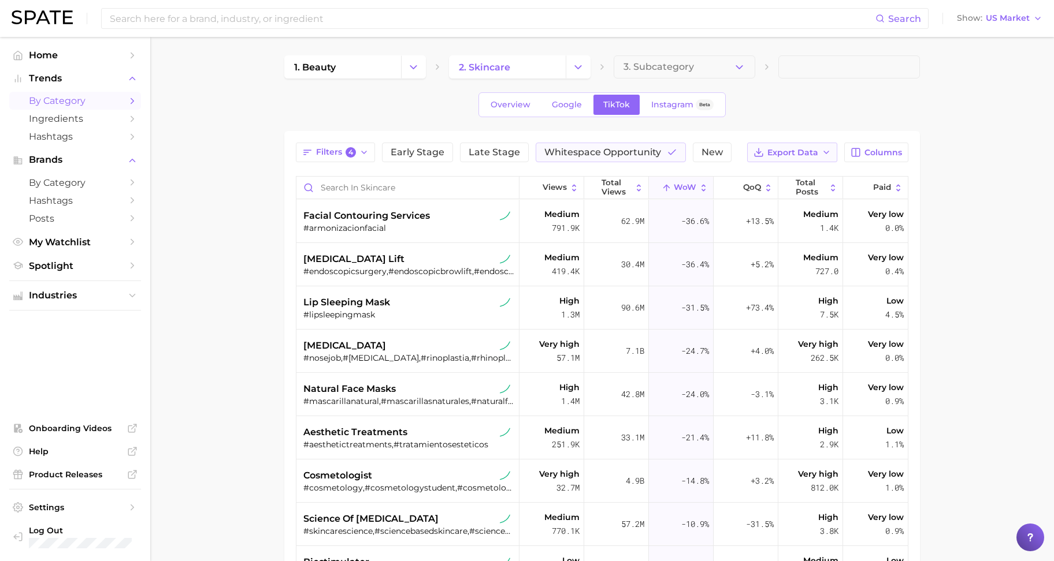
click at [809, 151] on span "Export Data" at bounding box center [792, 153] width 51 height 10
click at [649, 148] on span "Whitespace Opportunity" at bounding box center [602, 152] width 117 height 9
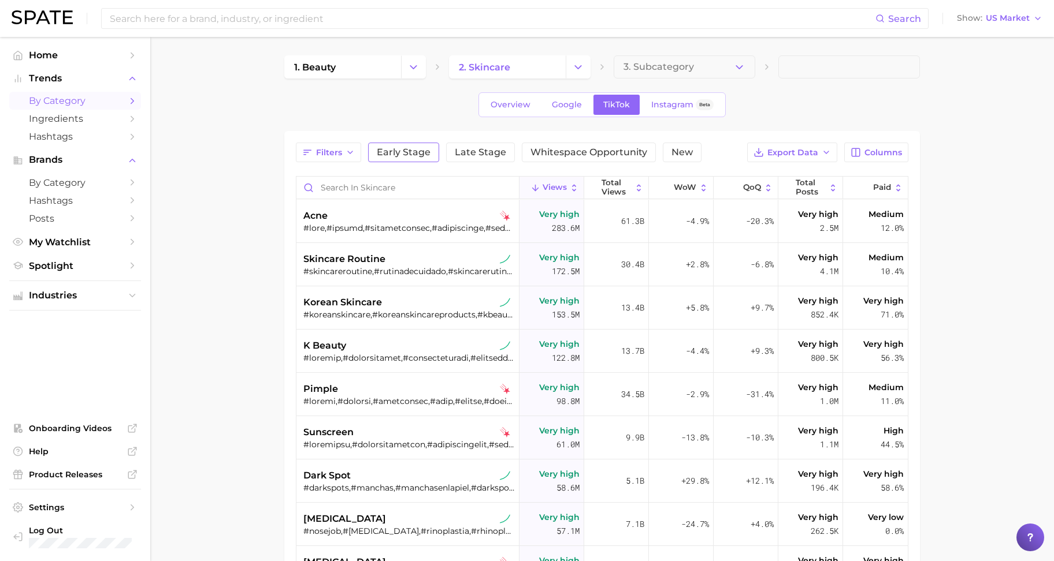
click at [398, 152] on span "Early Stage" at bounding box center [404, 152] width 54 height 9
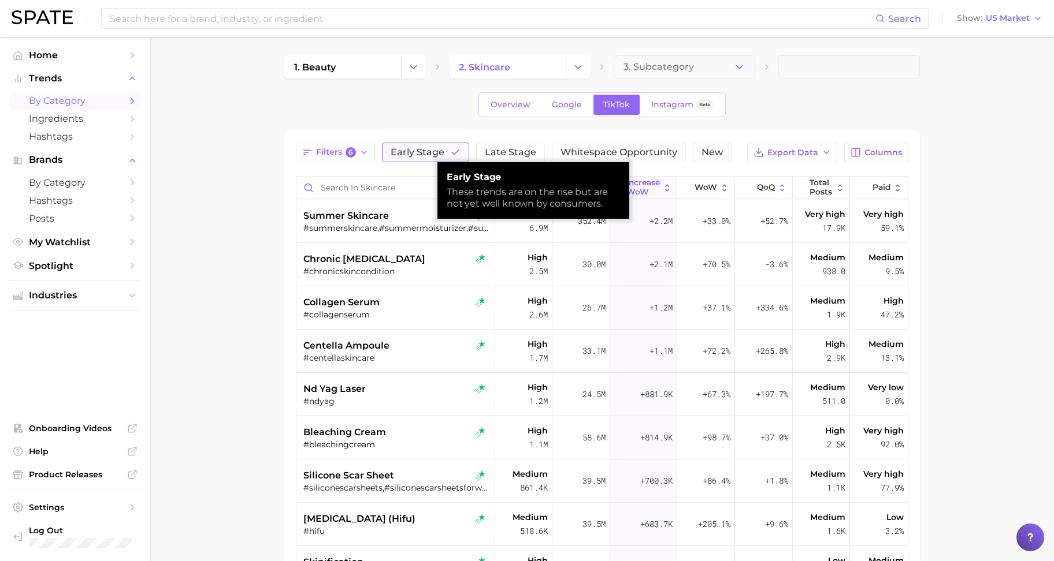
click at [398, 152] on span "Early Stage" at bounding box center [417, 152] width 54 height 9
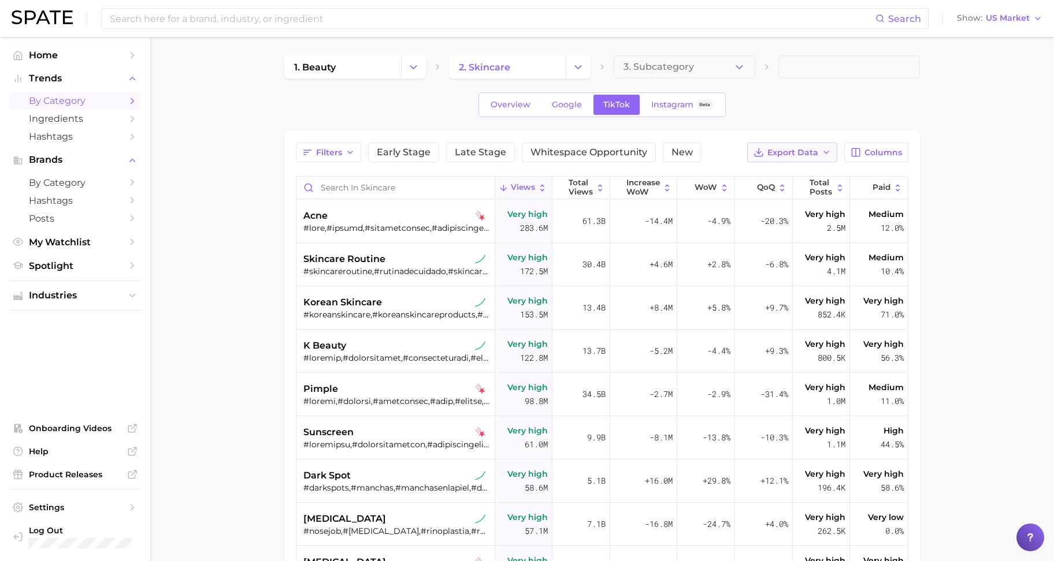
click at [793, 148] on span "Export Data" at bounding box center [792, 153] width 51 height 10
click at [758, 196] on span "Time Series CSV" at bounding box center [764, 195] width 68 height 10
click at [69, 122] on span "Ingredients" at bounding box center [75, 118] width 92 height 11
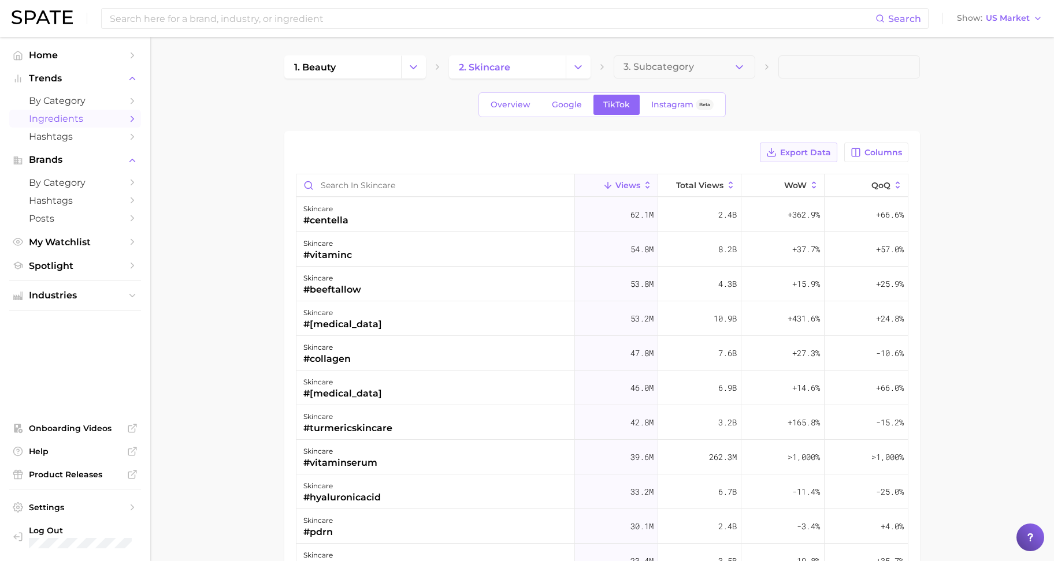
click at [768, 154] on icon at bounding box center [771, 152] width 10 height 10
click at [889, 148] on span "Columns" at bounding box center [883, 153] width 38 height 10
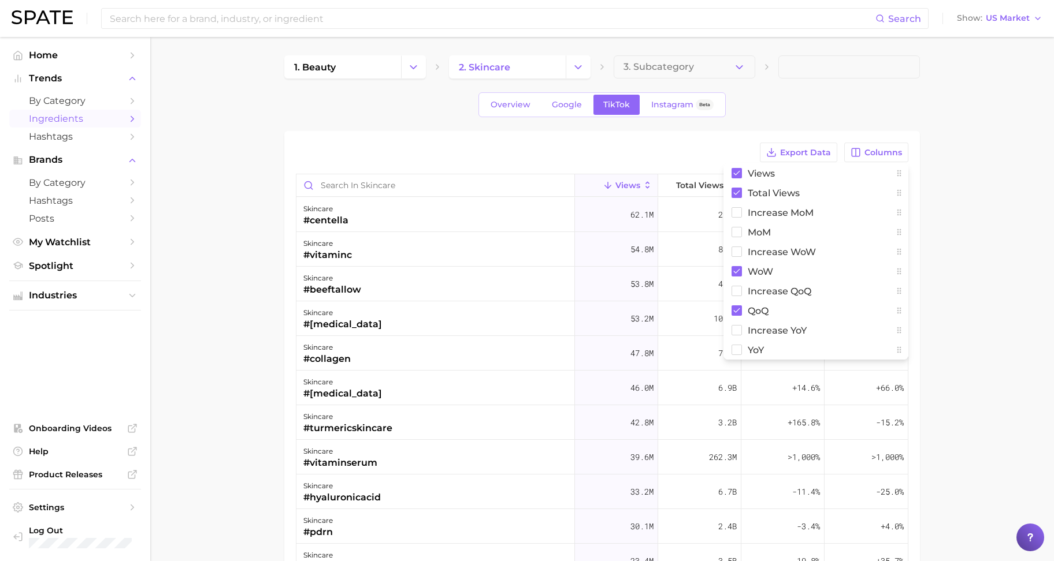
click at [317, 140] on div "Export Data Columns Views Total Views increase MoM MoM Increase WoW WoW increas…" at bounding box center [601, 439] width 635 height 616
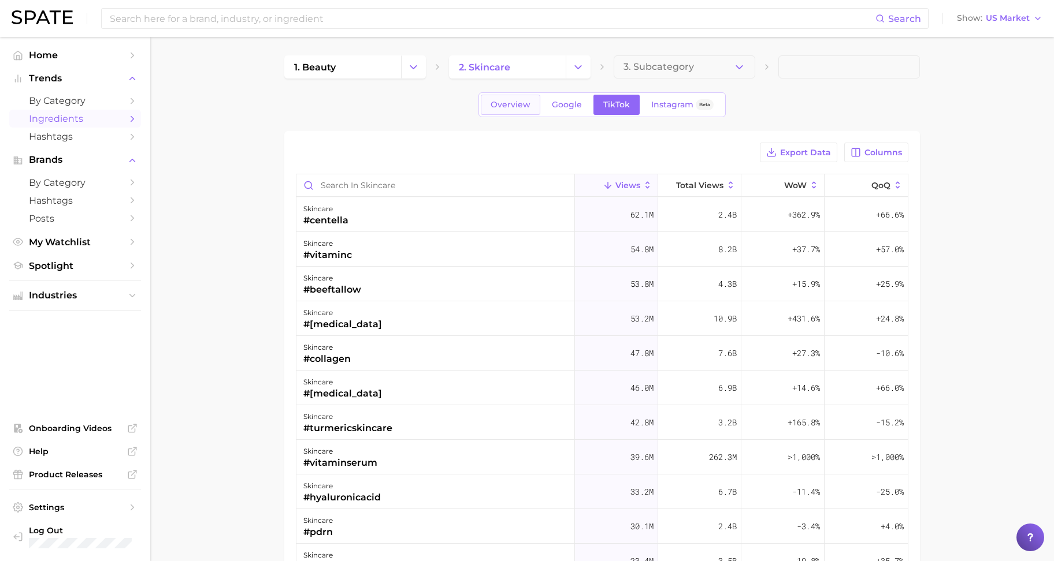
click at [493, 109] on span "Overview" at bounding box center [510, 105] width 40 height 10
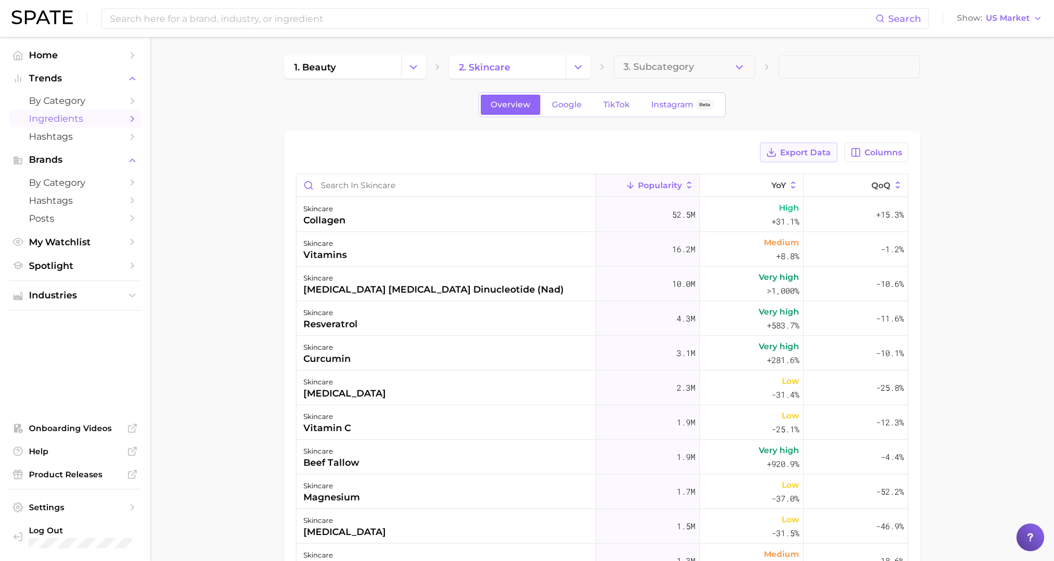
click at [786, 151] on span "Export Data" at bounding box center [805, 153] width 51 height 10
click at [621, 100] on span "TikTok" at bounding box center [616, 105] width 27 height 10
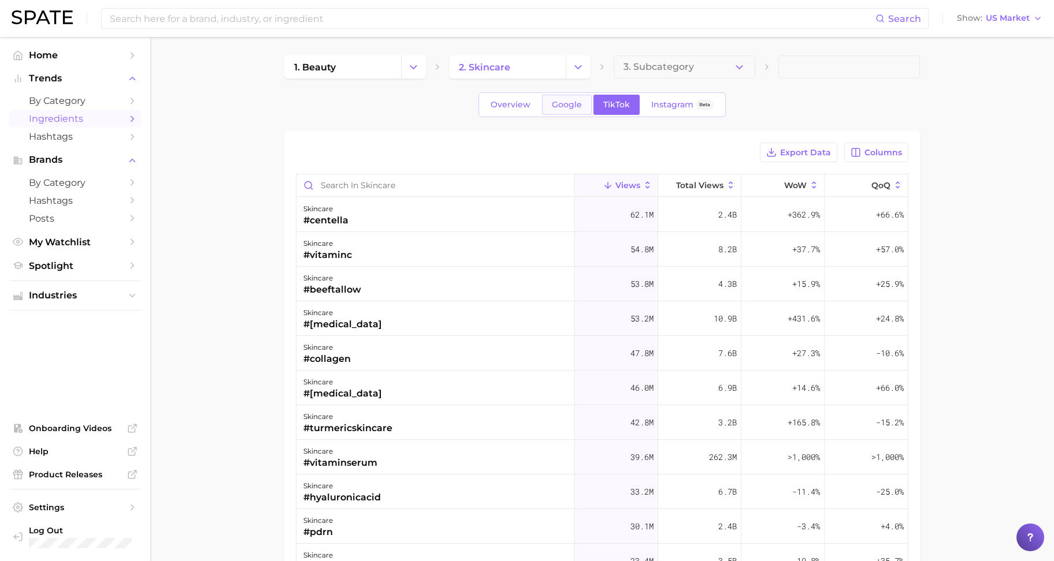
click at [554, 105] on span "Google" at bounding box center [567, 105] width 30 height 10
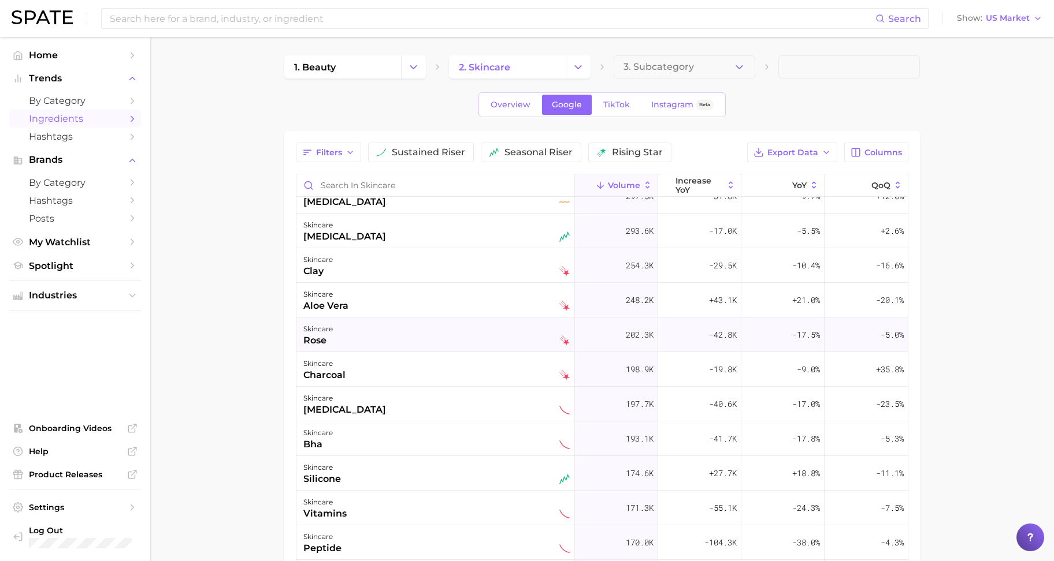
scroll to position [217, 0]
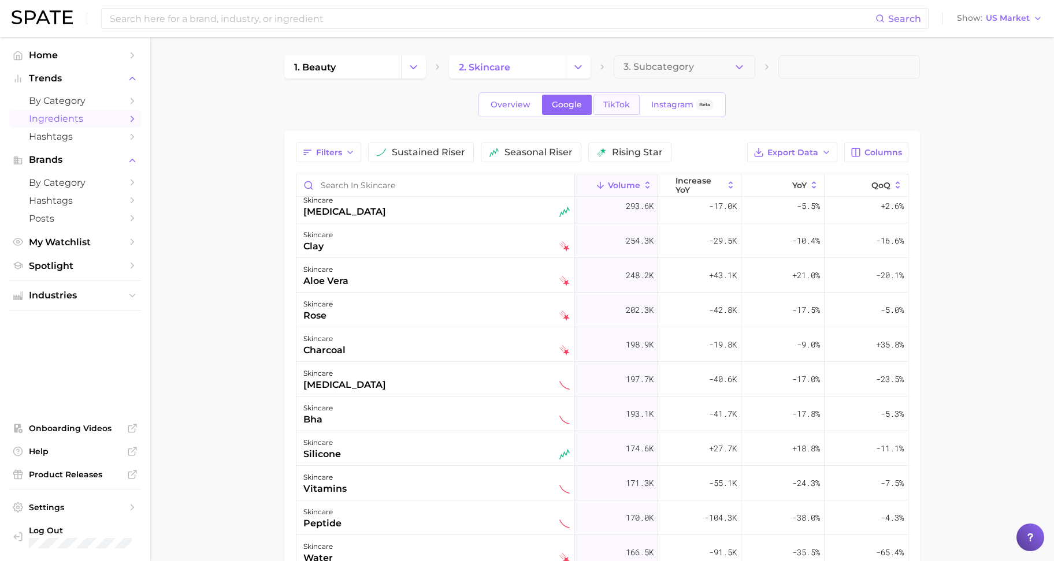
click at [624, 98] on link "TikTok" at bounding box center [616, 105] width 46 height 20
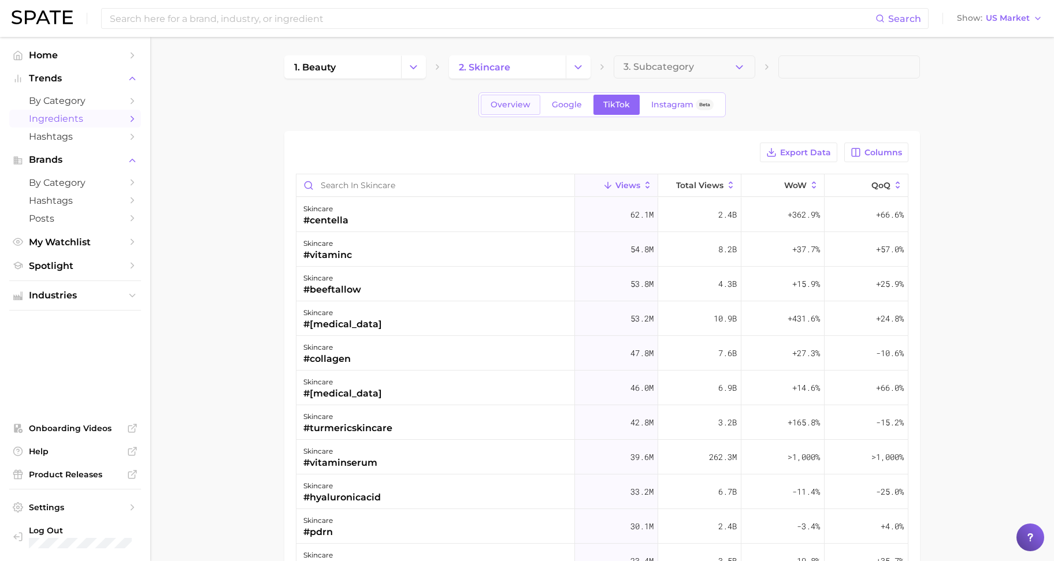
click at [524, 106] on span "Overview" at bounding box center [510, 105] width 40 height 10
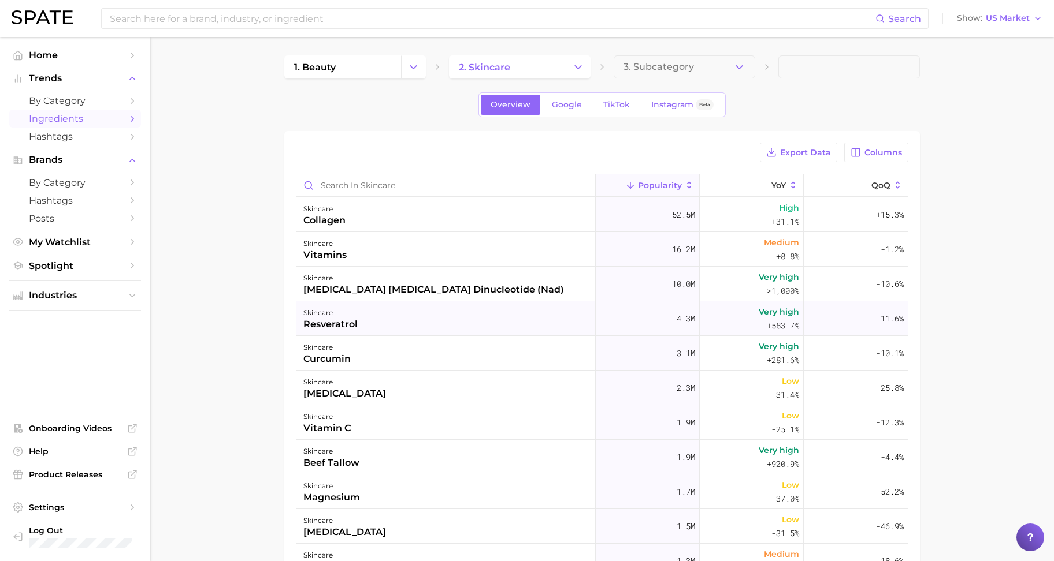
click at [356, 324] on div "resveratrol" at bounding box center [330, 325] width 54 height 14
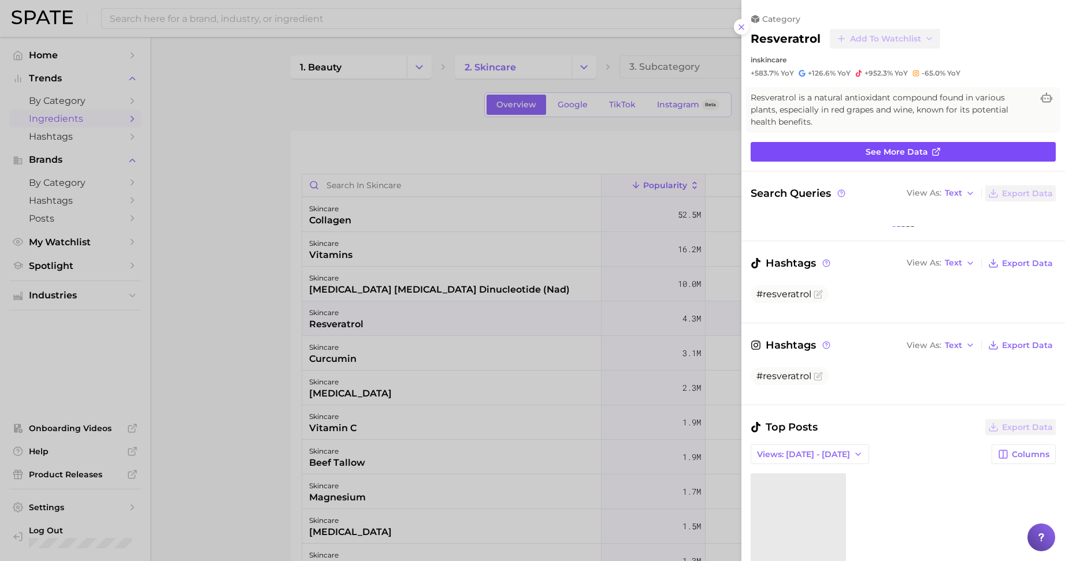
click at [865, 147] on span "See more data" at bounding box center [896, 152] width 62 height 10
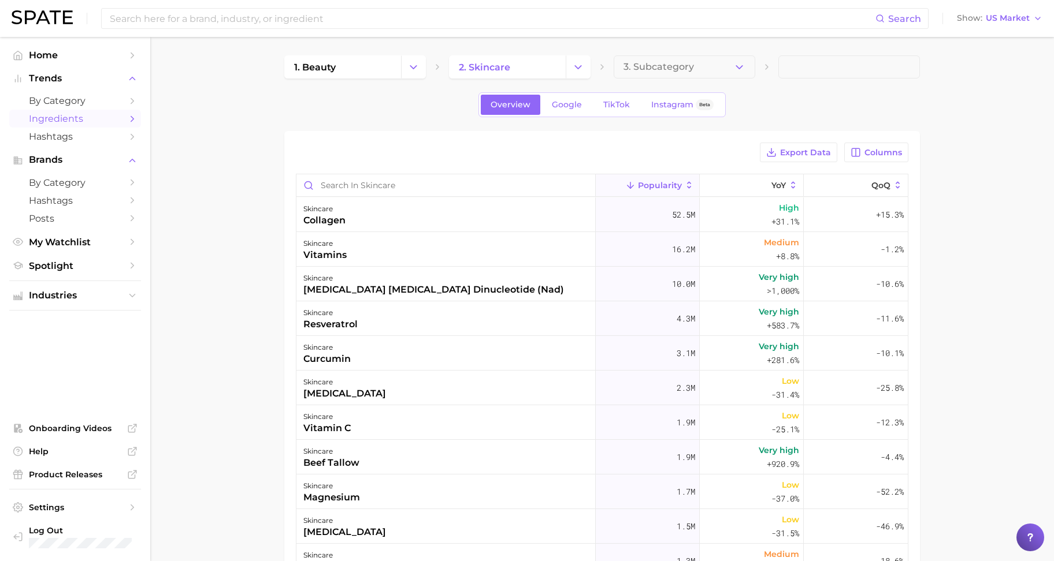
click at [301, 155] on div "Export Data Columns" at bounding box center [602, 153] width 612 height 20
click at [347, 358] on div "curcumin" at bounding box center [326, 359] width 47 height 14
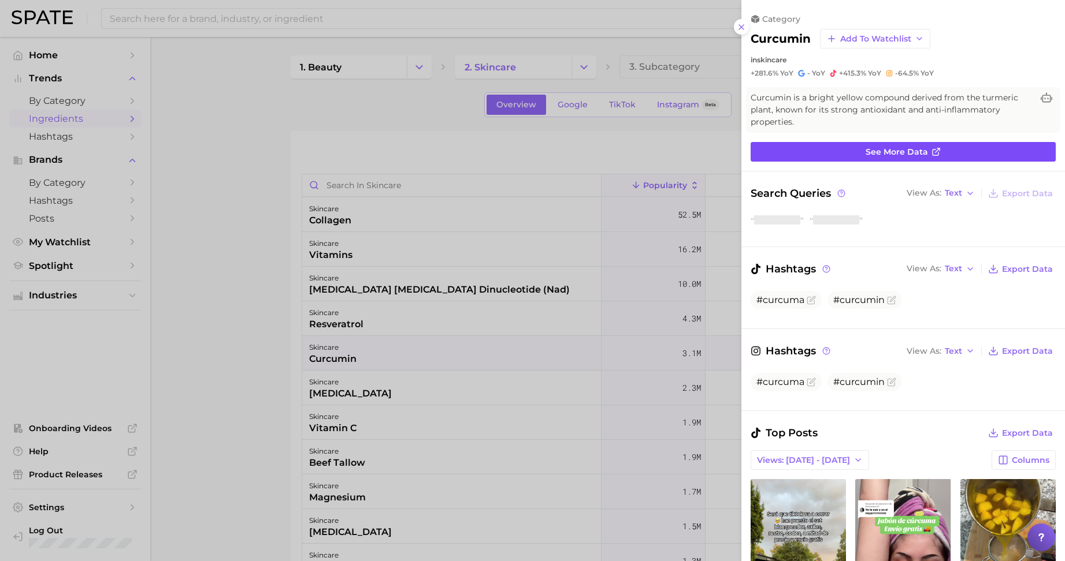
click at [865, 151] on span "See more data" at bounding box center [896, 152] width 62 height 10
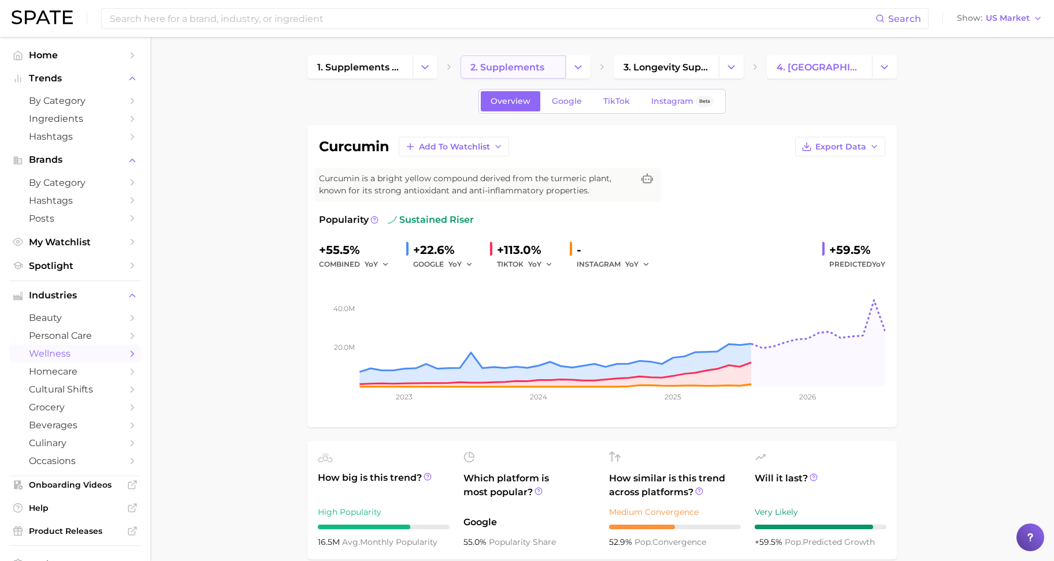
click at [550, 63] on link "2. supplements" at bounding box center [512, 66] width 105 height 23
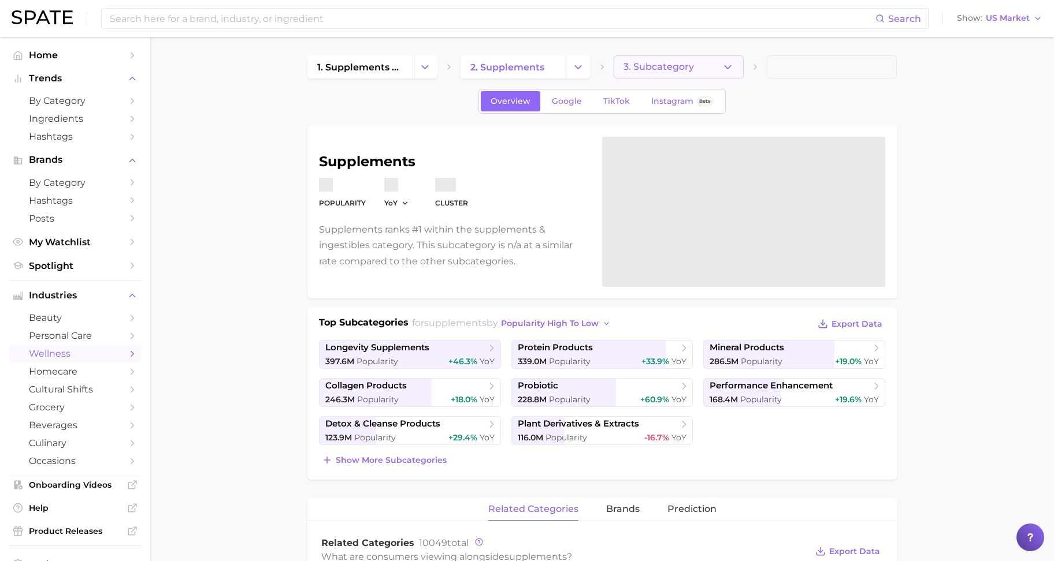
click at [684, 70] on span "3. Subcategory" at bounding box center [658, 67] width 70 height 10
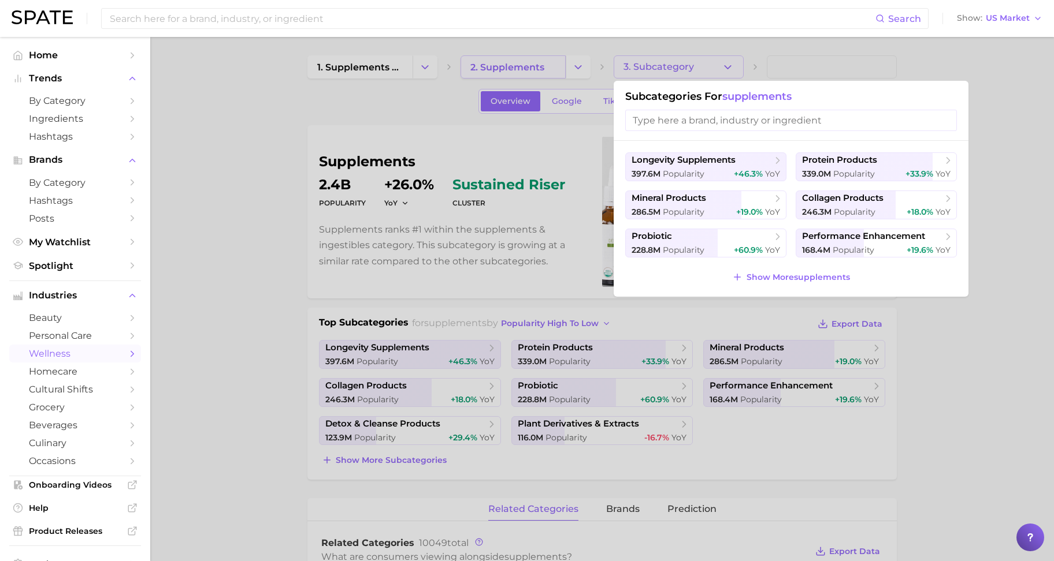
click at [505, 69] on div at bounding box center [527, 280] width 1054 height 561
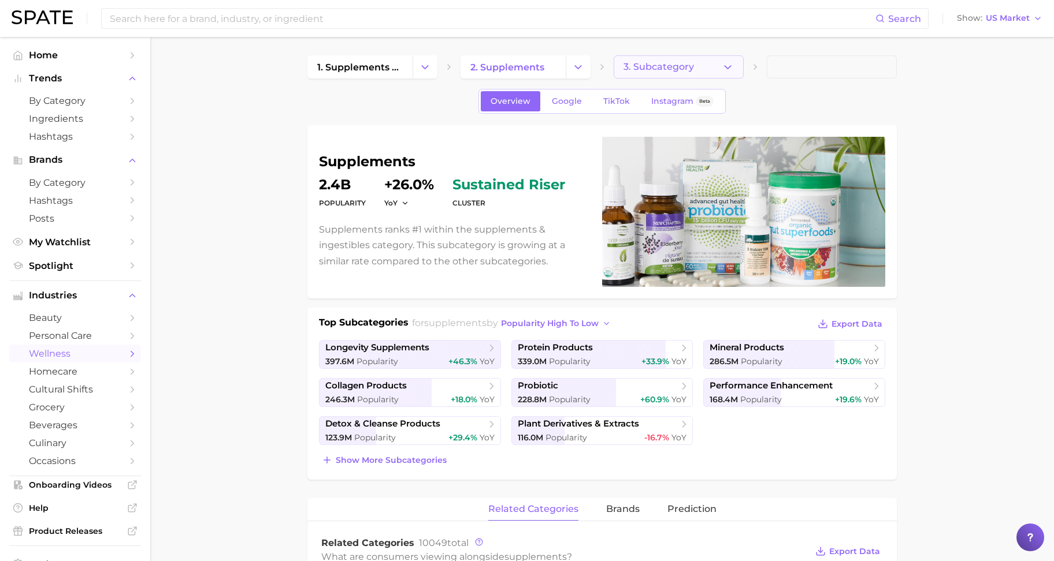
click at [634, 72] on button "3. Subcategory" at bounding box center [678, 66] width 130 height 23
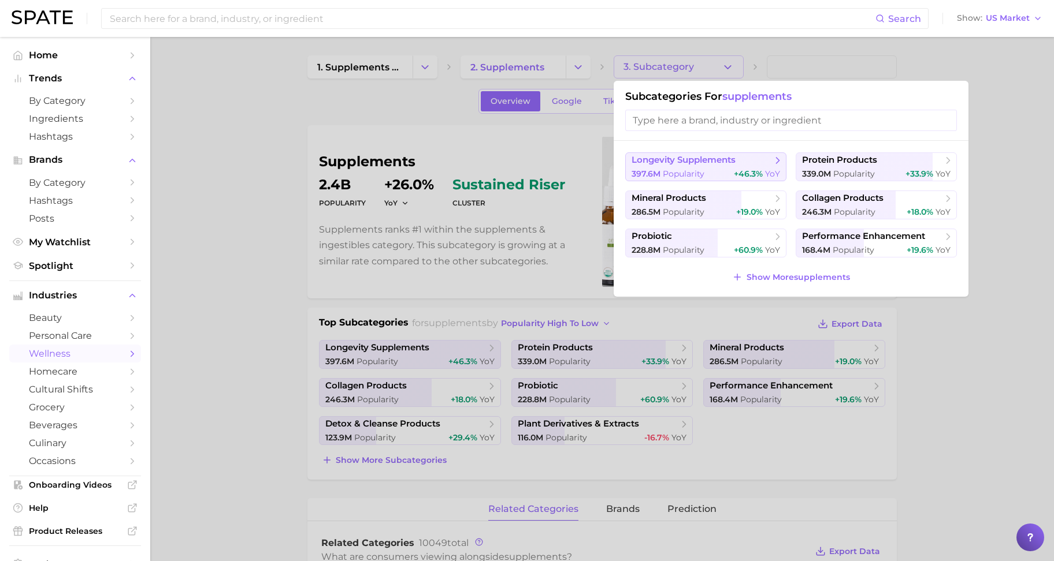
click at [693, 168] on button "longevity supplements 397.6m Popularity +46.3% YoY" at bounding box center [705, 166] width 161 height 29
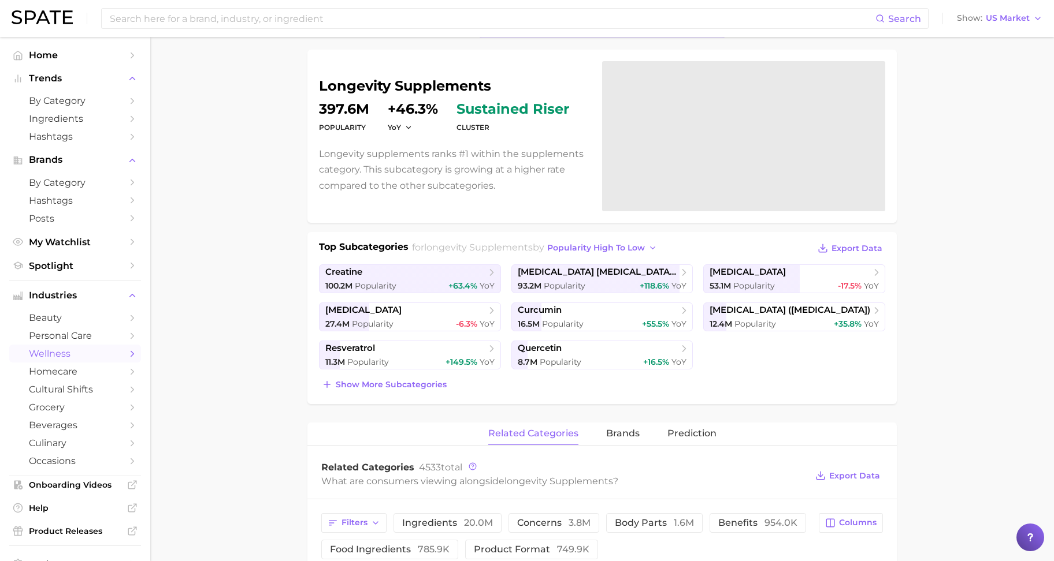
scroll to position [72, 0]
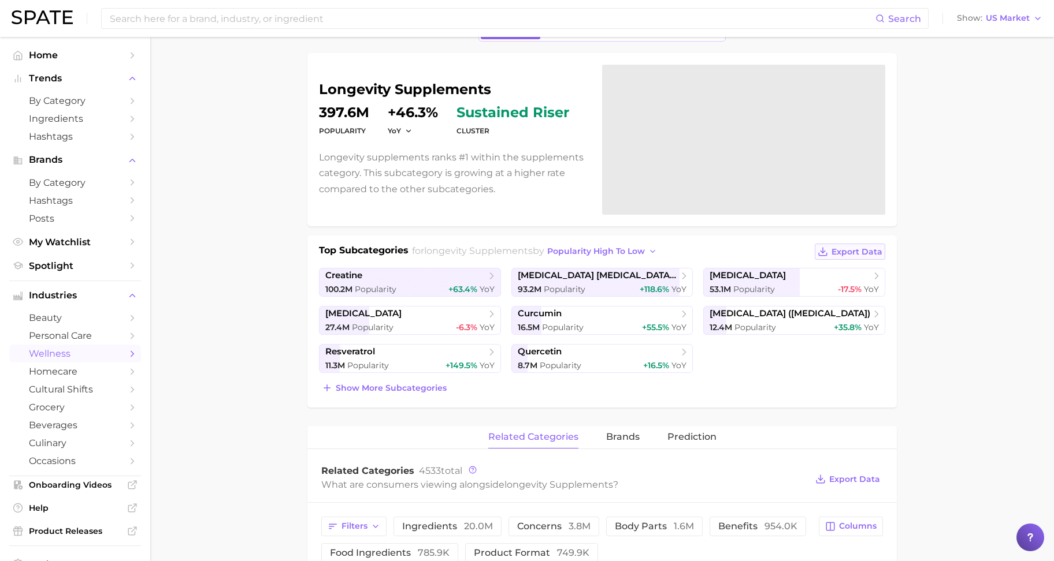
click at [829, 247] on button "Export Data" at bounding box center [849, 252] width 70 height 16
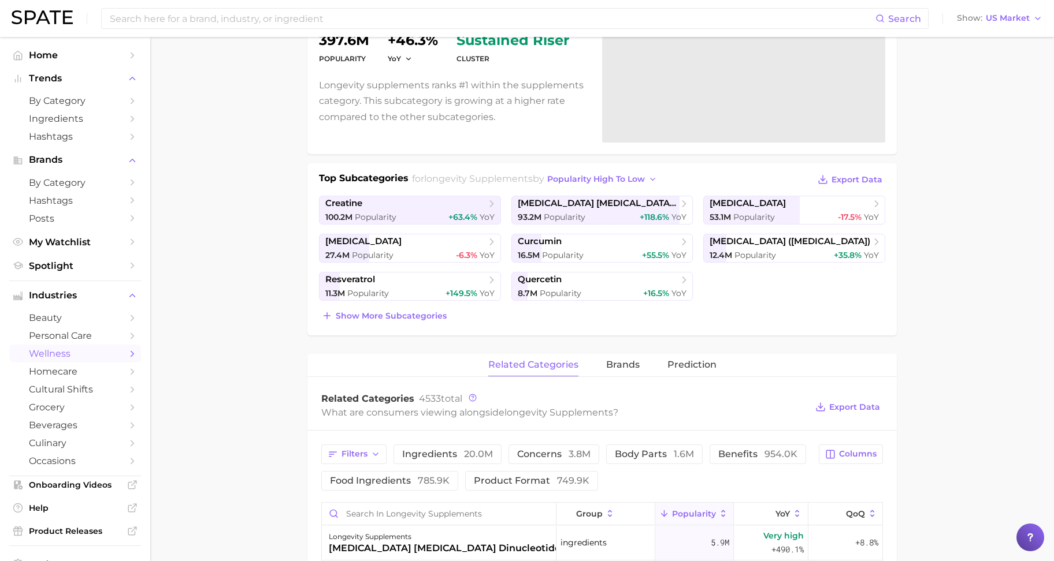
scroll to position [217, 0]
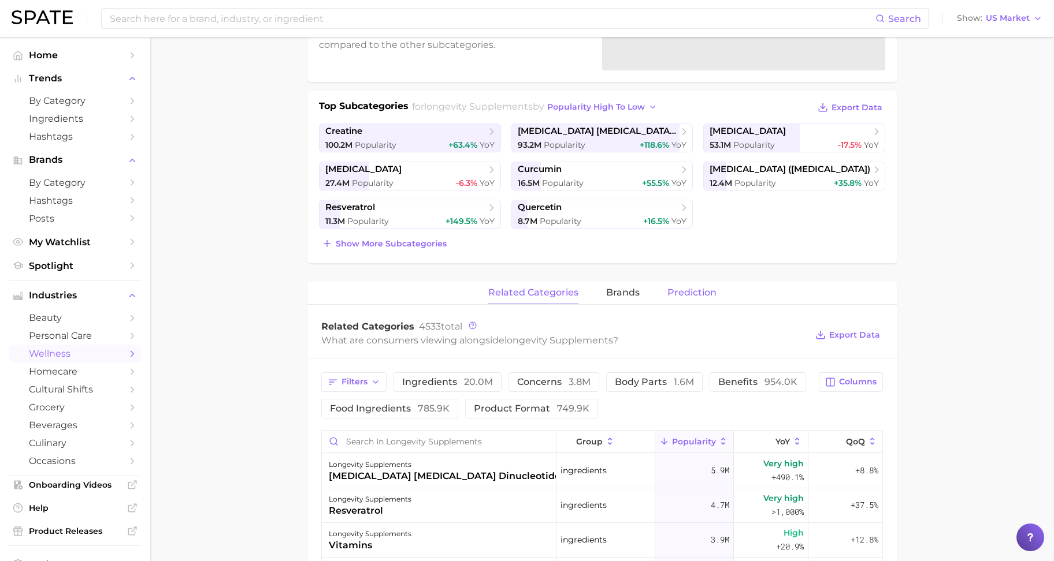
click at [693, 293] on span "Prediction" at bounding box center [691, 293] width 49 height 10
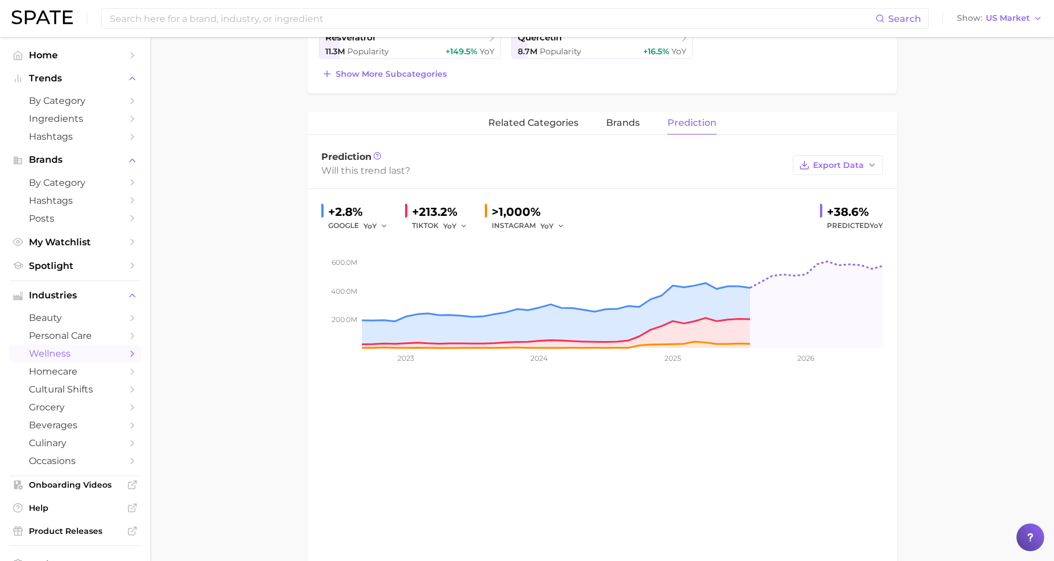
scroll to position [433, 0]
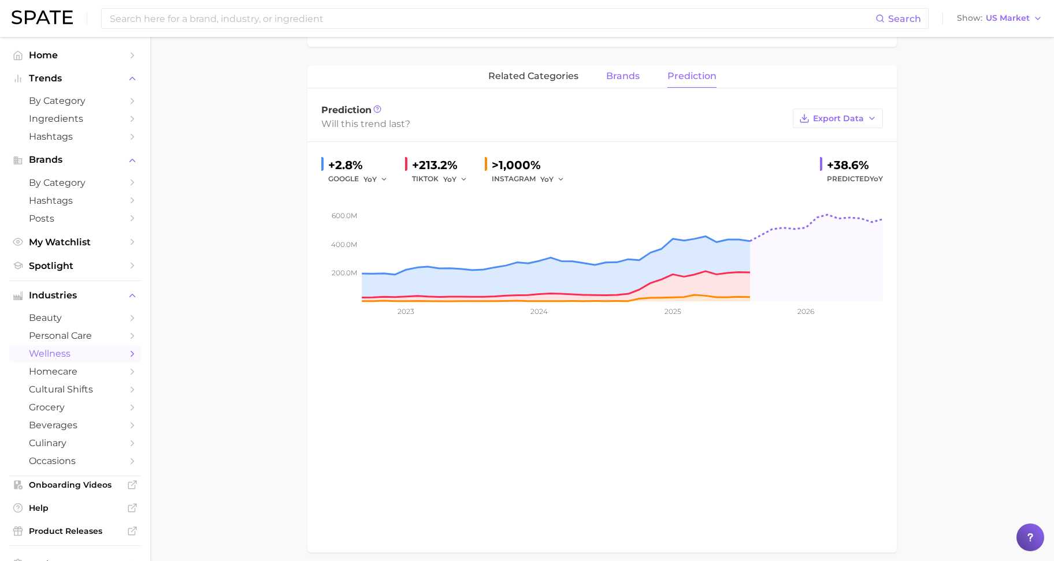
click at [617, 79] on span "brands" at bounding box center [623, 76] width 34 height 10
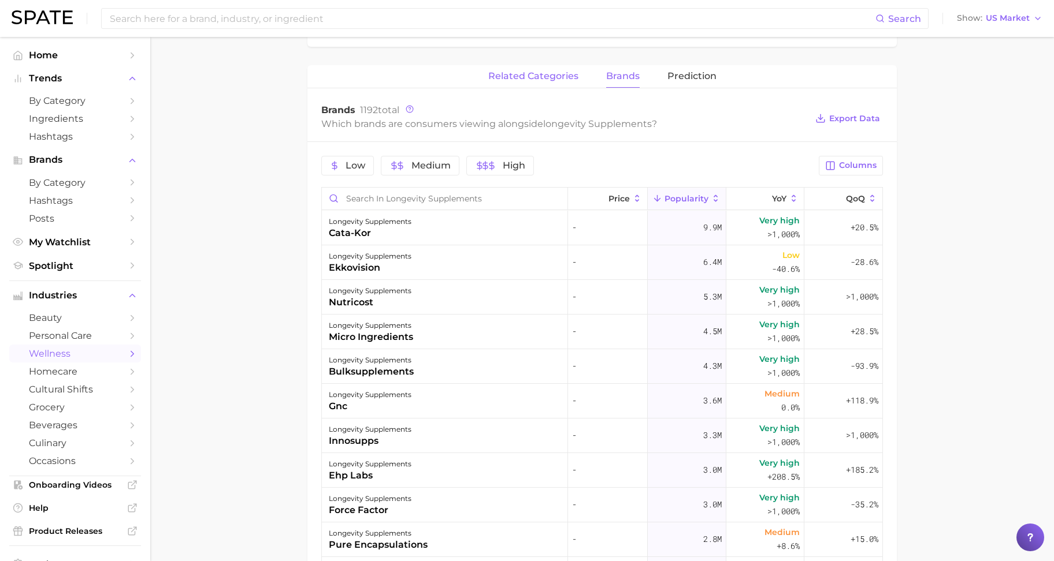
click at [536, 85] on button "related categories" at bounding box center [533, 76] width 90 height 23
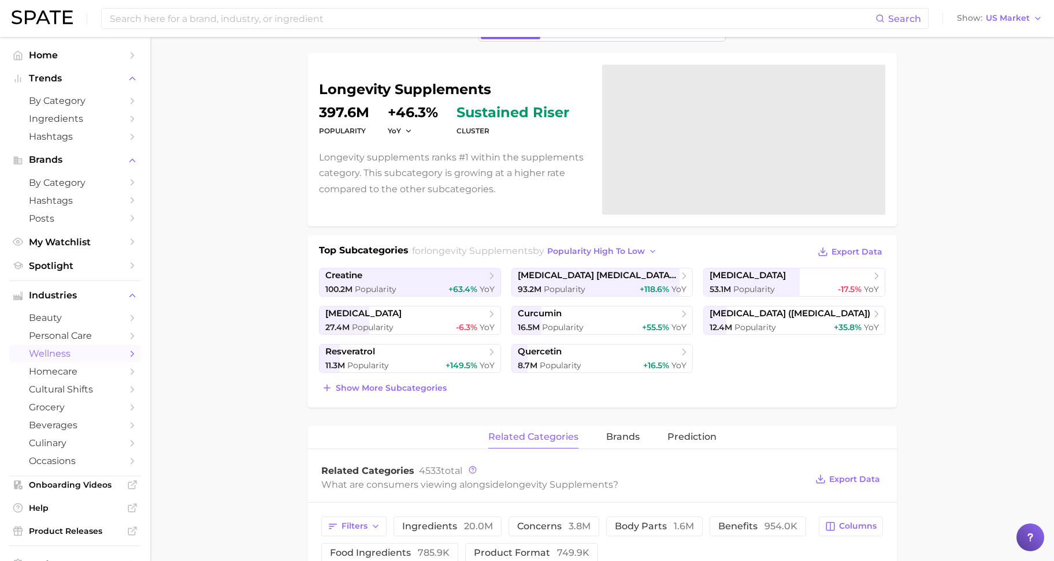
scroll to position [0, 0]
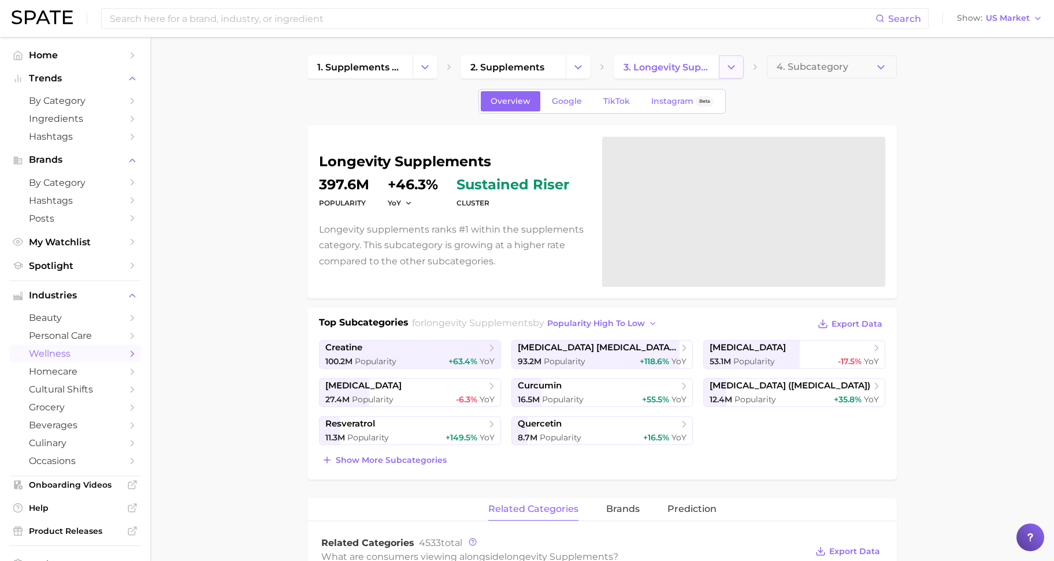
click at [738, 69] on button "Change Category" at bounding box center [731, 66] width 25 height 23
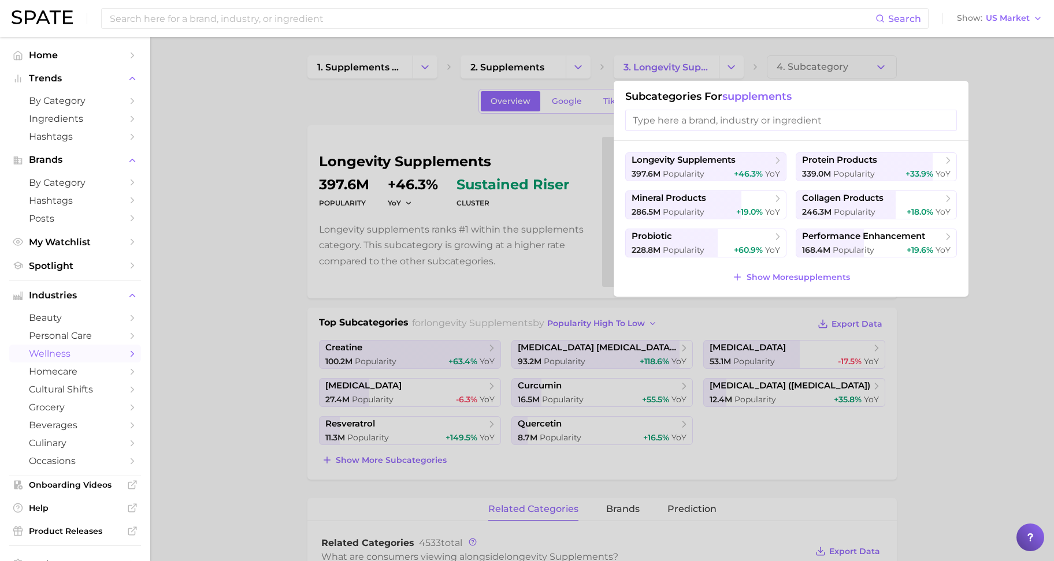
click at [548, 77] on div at bounding box center [527, 280] width 1054 height 561
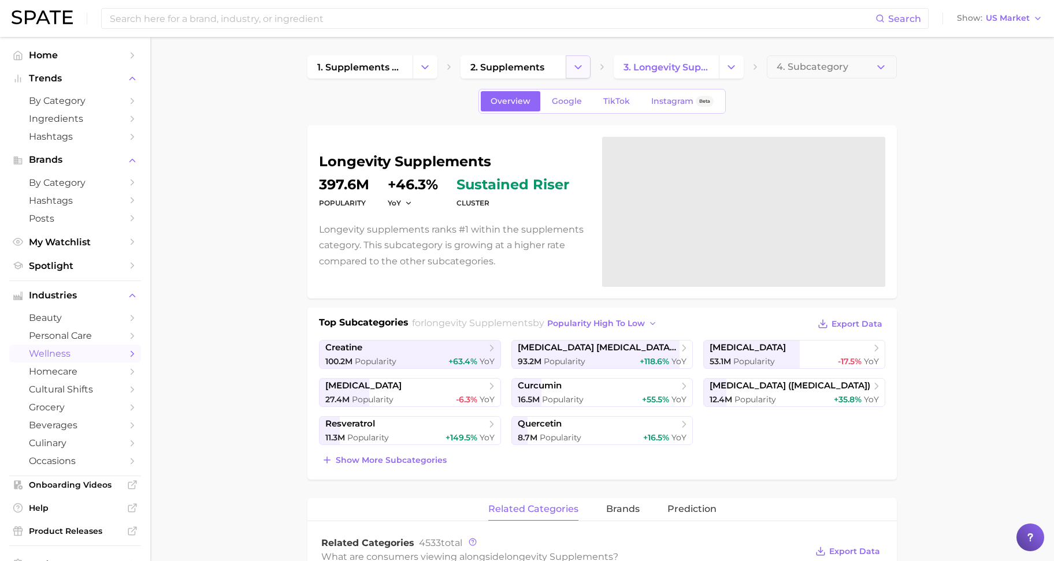
click at [580, 73] on button "Change Category" at bounding box center [577, 66] width 25 height 23
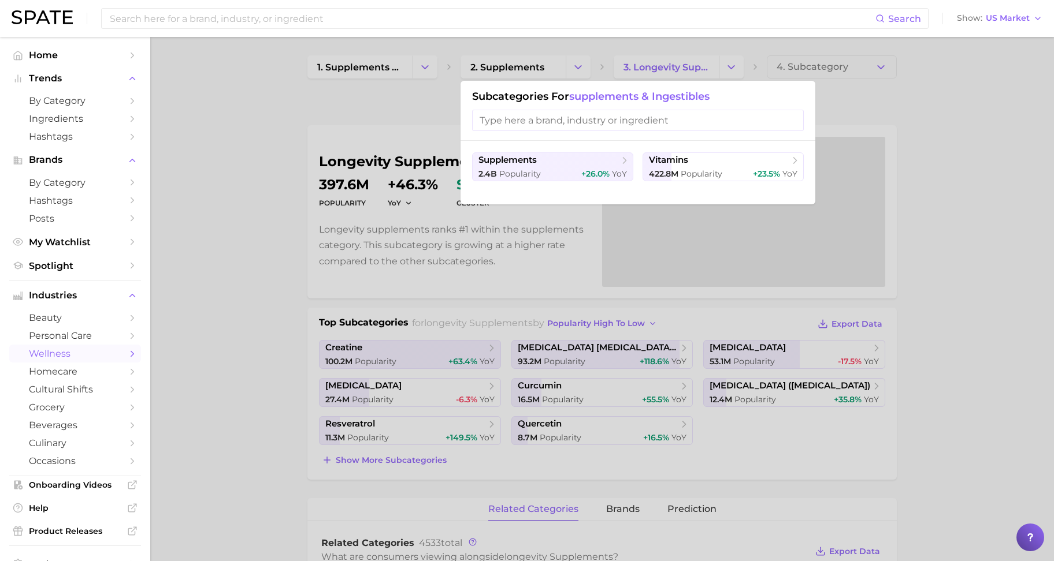
click at [713, 74] on div at bounding box center [527, 280] width 1054 height 561
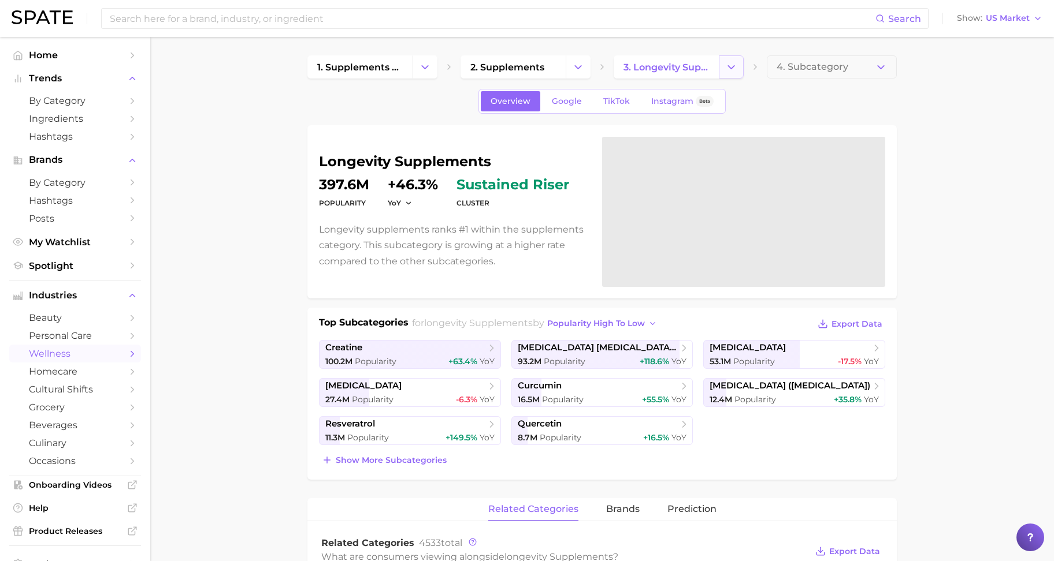
click at [719, 72] on button "Change Category" at bounding box center [731, 66] width 25 height 23
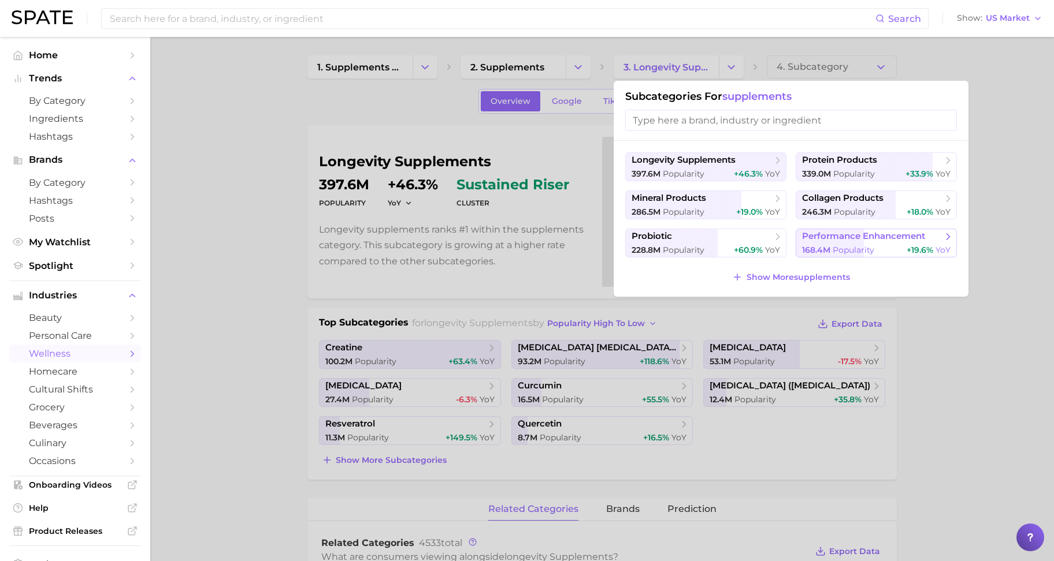
click at [887, 240] on span "performance enhancement" at bounding box center [863, 236] width 123 height 11
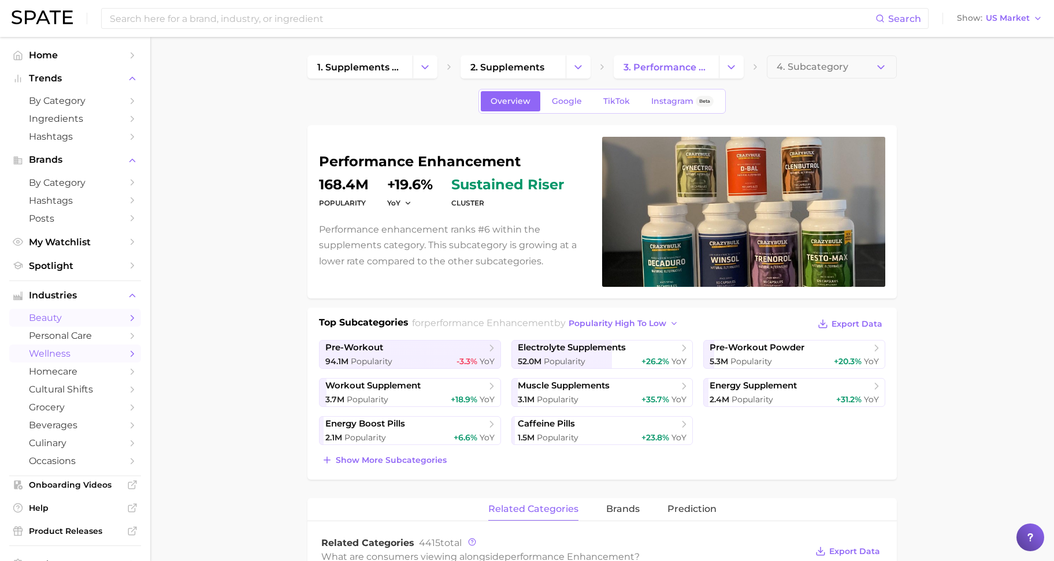
click at [47, 323] on link "beauty" at bounding box center [75, 318] width 132 height 18
